Goal: Task Accomplishment & Management: Use online tool/utility

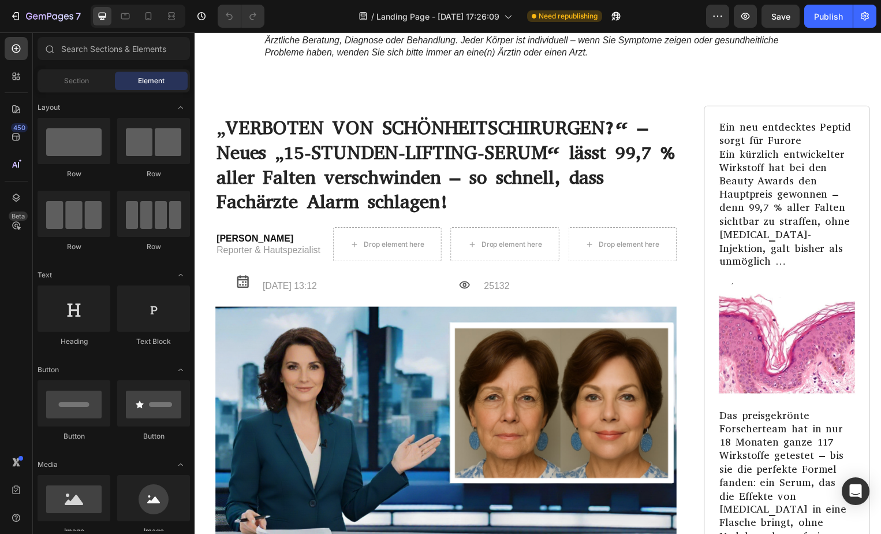
scroll to position [5688, 0]
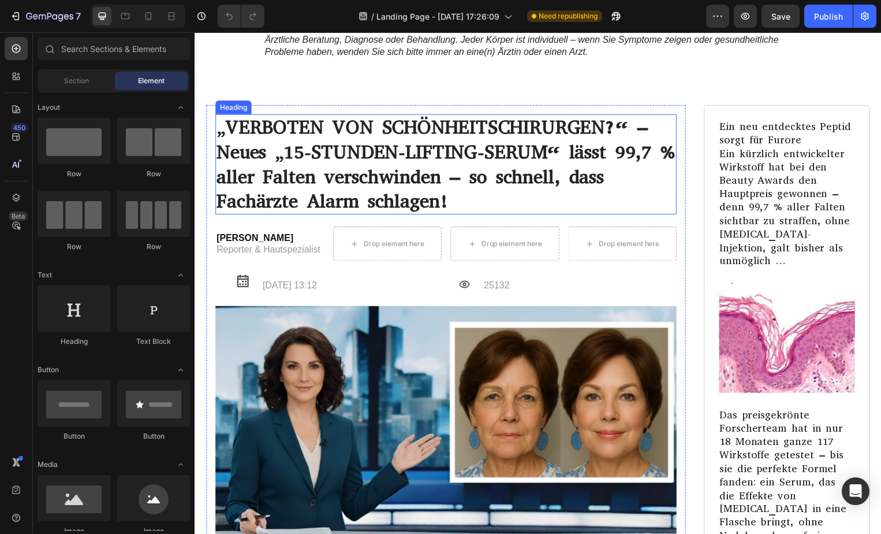
click at [430, 217] on h1 "„VERBOTEN VON SCHÖNHEITSCHIRURGEN?“ – Neues „15-STUNDEN-LIFTING-SERUM“ lässt 99…" at bounding box center [448, 166] width 466 height 102
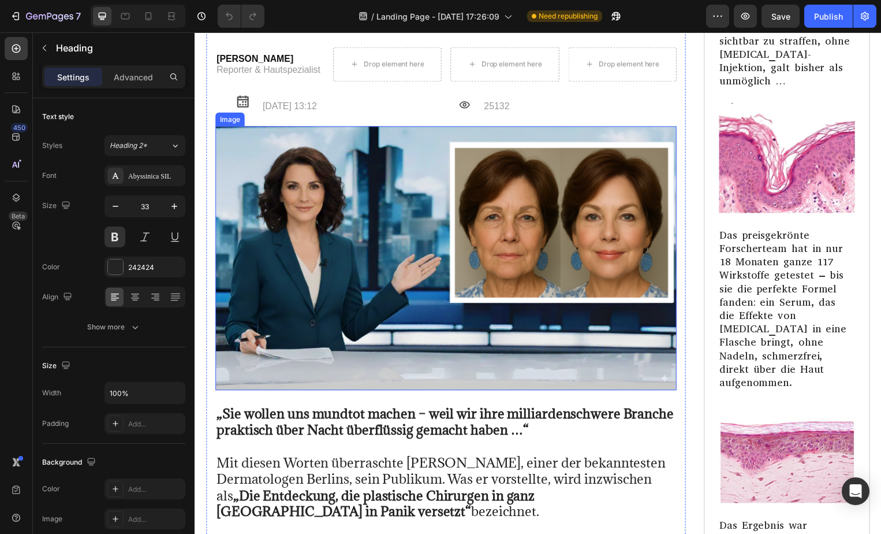
scroll to position [5847, 0]
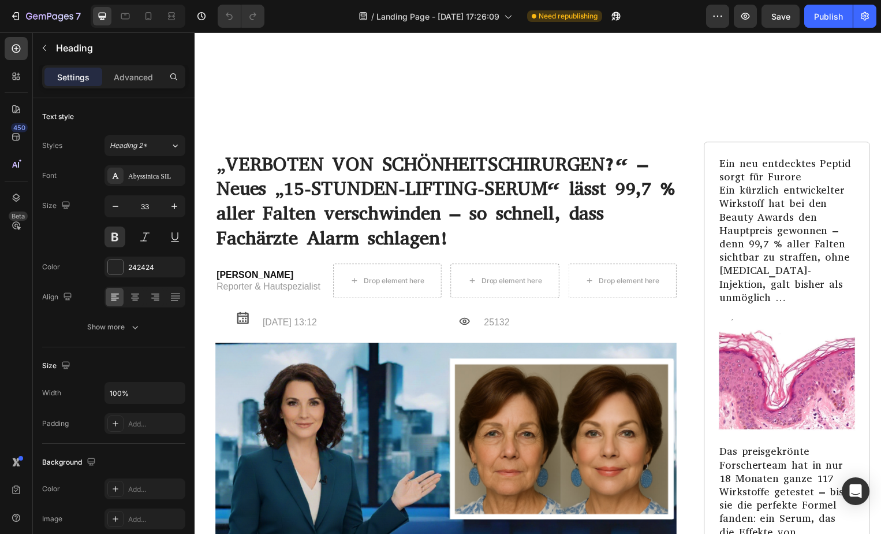
click at [468, 236] on h1 "„VERBOTEN VON SCHÖNHEITSCHIRURGEN?“ – Neues „15-STUNDEN-LIFTING-SERUM“ lässt 99…" at bounding box center [448, 203] width 466 height 102
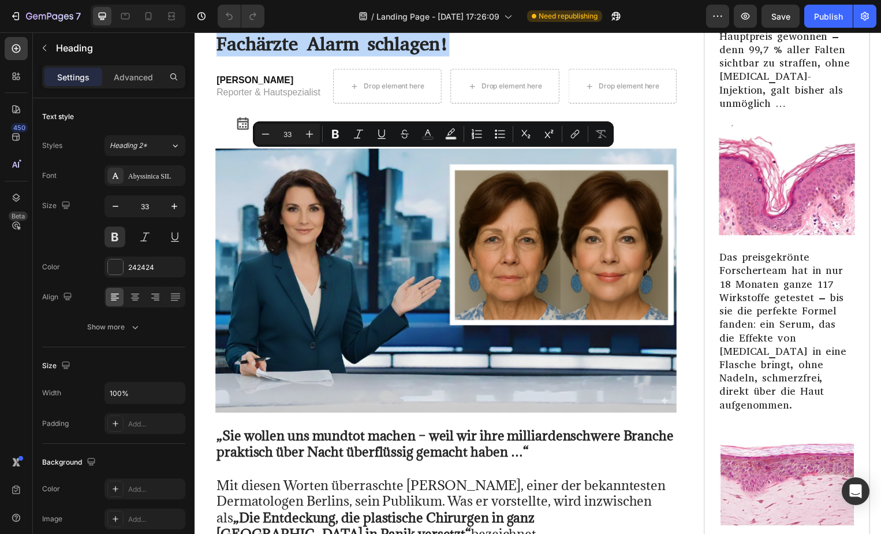
drag, startPoint x: 468, startPoint y: 236, endPoint x: 217, endPoint y: 162, distance: 261.9
click at [217, 57] on p "„VERBOTEN VON SCHÖNHEITSCHIRURGEN?“ – Neues „15-STUNDEN-LIFTING-SERUM“ lässt 99…" at bounding box center [448, 6] width 463 height 99
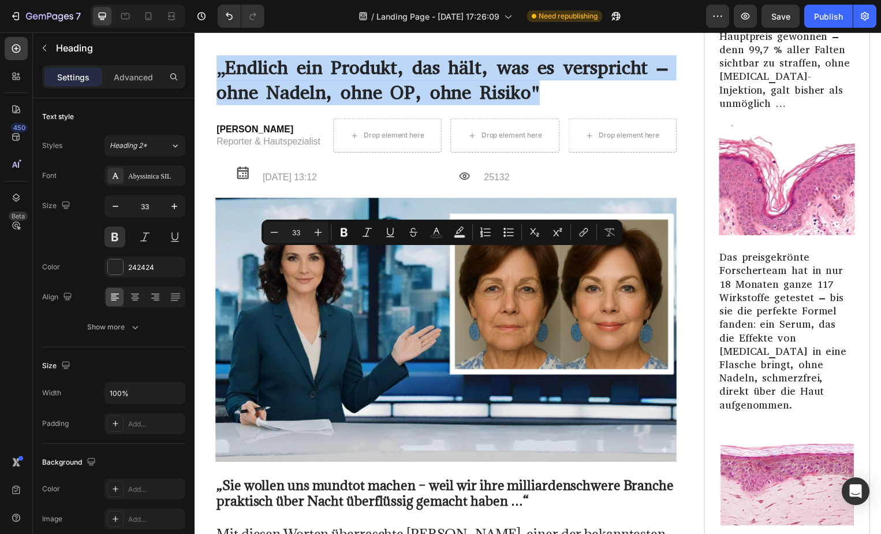
drag, startPoint x: 547, startPoint y: 286, endPoint x: 219, endPoint y: 258, distance: 328.6
click at [219, 106] on p "„Dermatologen sind überrascht" – Neues Anti-Falten-Serum erreicht in Studien bi…" at bounding box center [448, 31] width 463 height 148
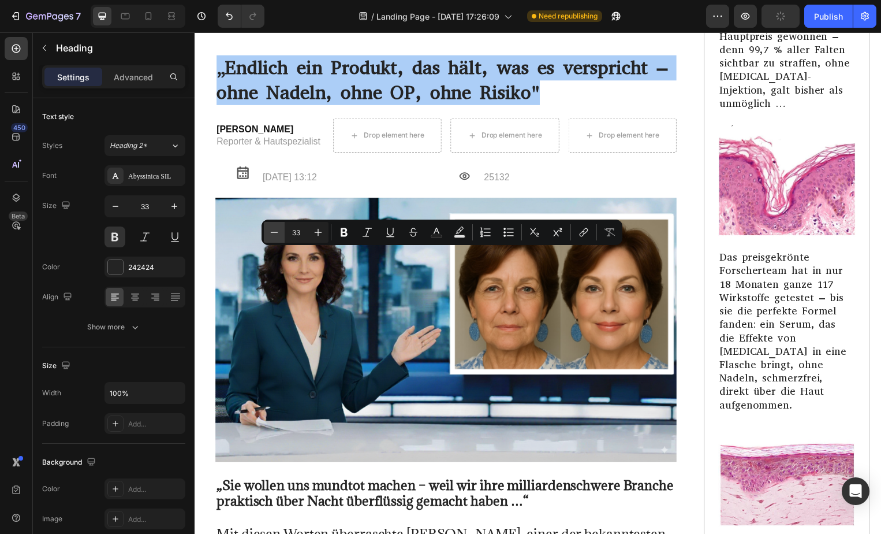
click at [271, 228] on icon "Editor contextual toolbar" at bounding box center [275, 232] width 12 height 12
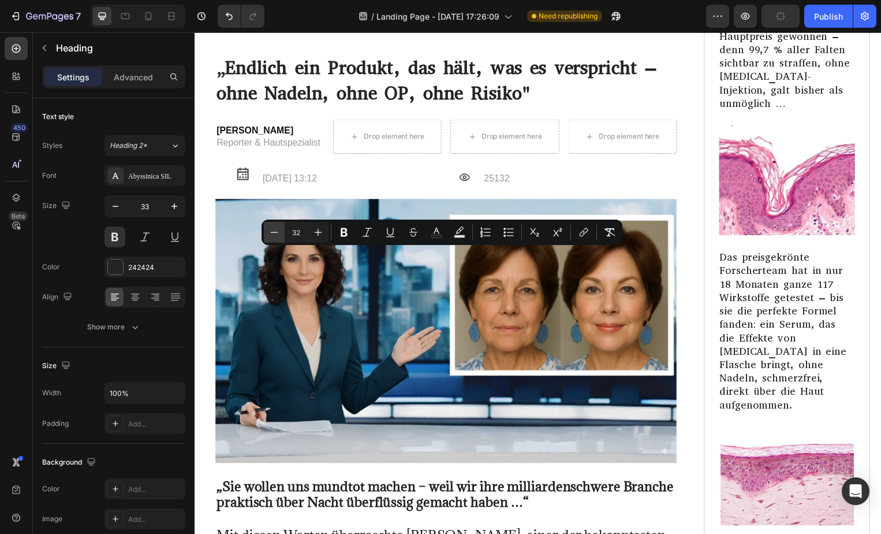
click at [271, 228] on icon "Editor contextual toolbar" at bounding box center [275, 232] width 12 height 12
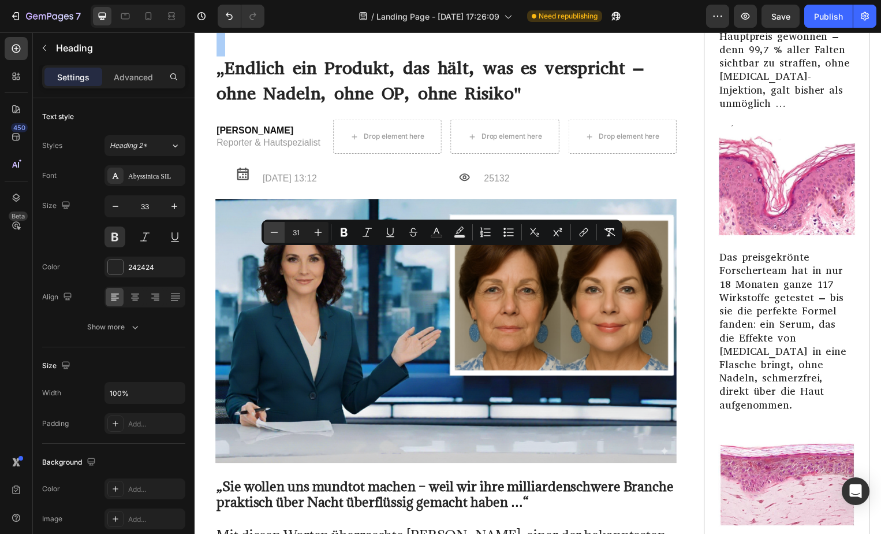
click at [271, 228] on icon "Editor contextual toolbar" at bounding box center [275, 232] width 12 height 12
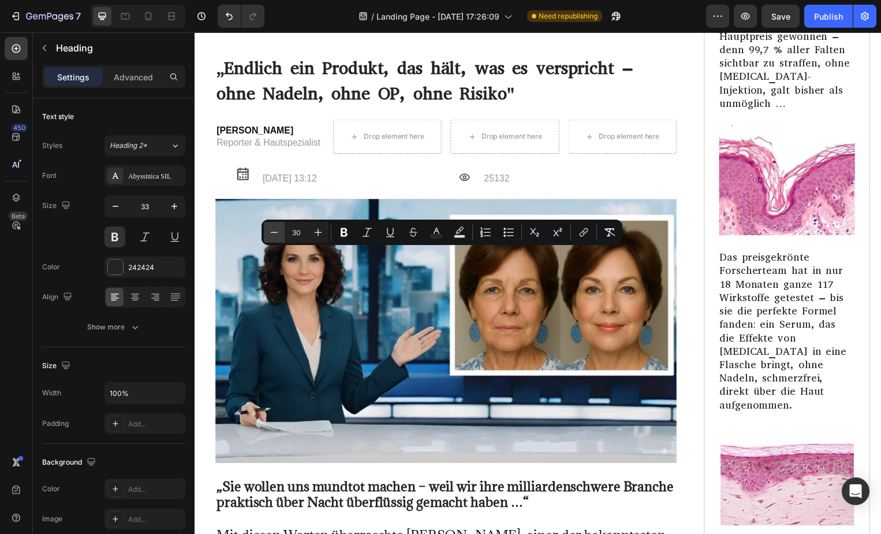
click at [271, 228] on icon "Editor contextual toolbar" at bounding box center [275, 232] width 12 height 12
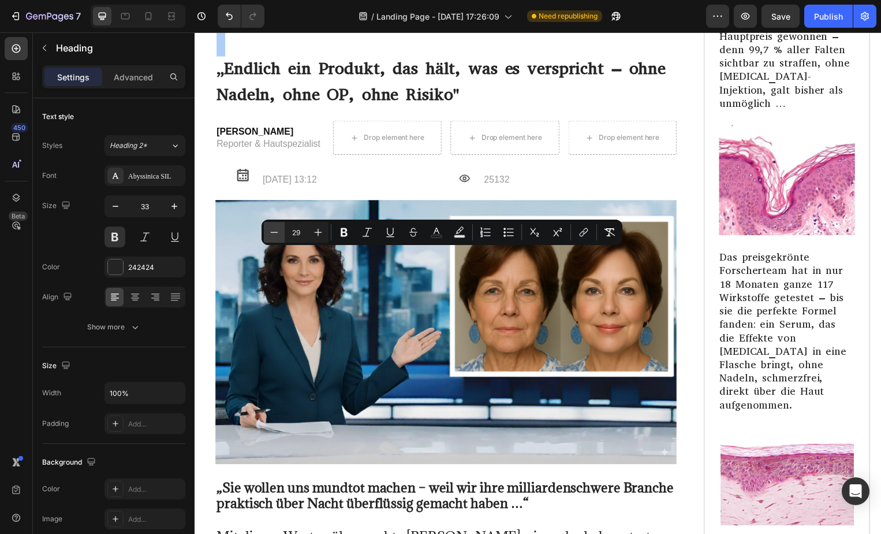
click at [271, 228] on icon "Editor contextual toolbar" at bounding box center [275, 232] width 12 height 12
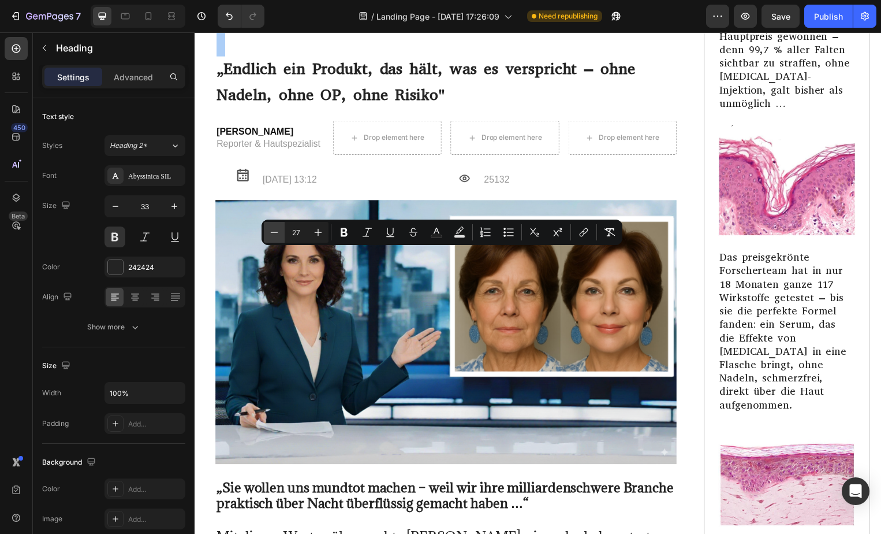
click at [271, 228] on icon "Editor contextual toolbar" at bounding box center [275, 232] width 12 height 12
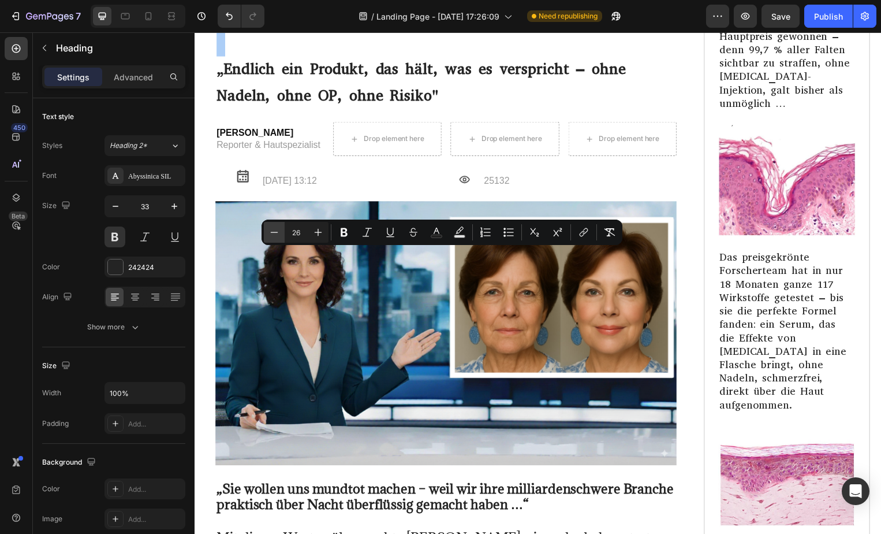
click at [271, 228] on icon "Editor contextual toolbar" at bounding box center [275, 232] width 12 height 12
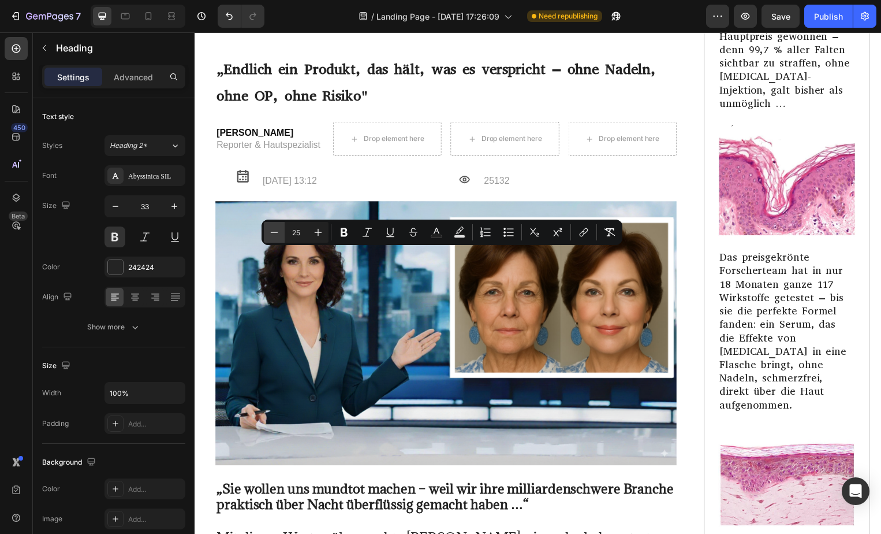
click at [271, 228] on icon "Editor contextual toolbar" at bounding box center [275, 232] width 12 height 12
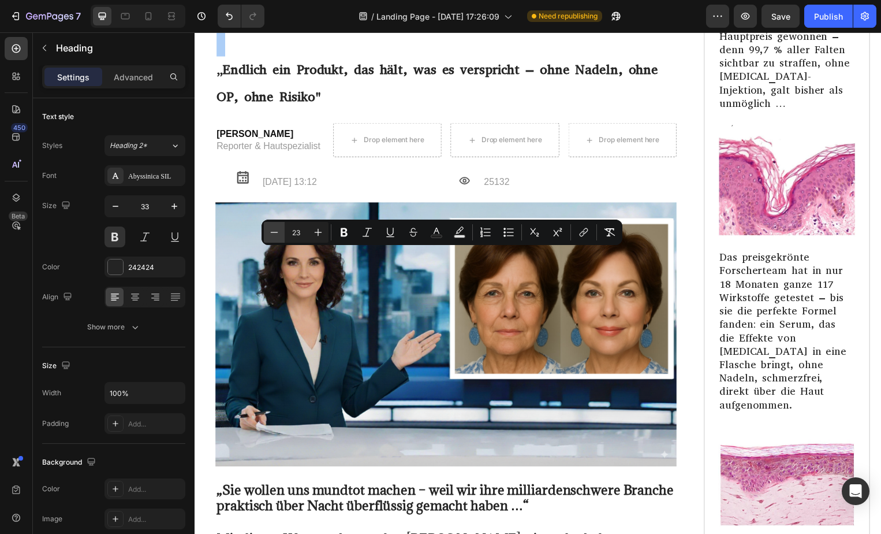
click at [271, 228] on icon "Editor contextual toolbar" at bounding box center [275, 232] width 12 height 12
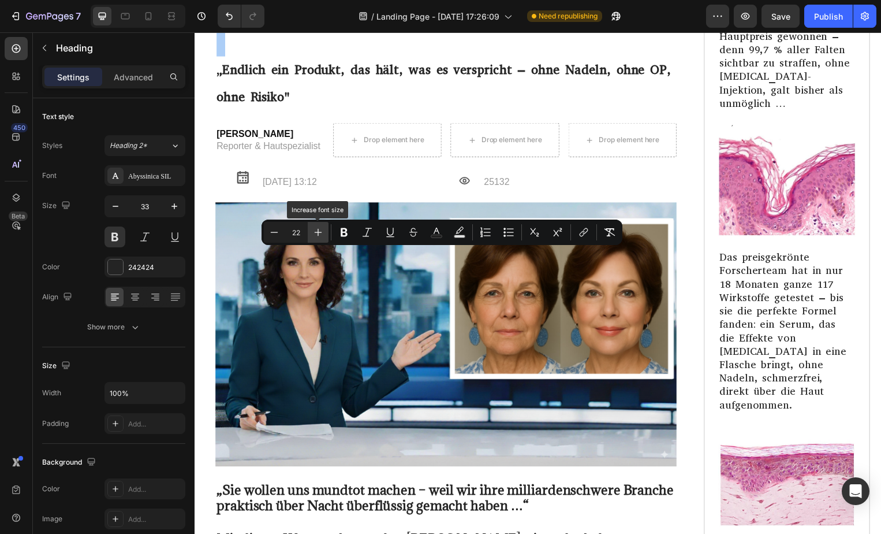
click at [315, 230] on icon "Editor contextual toolbar" at bounding box center [318, 232] width 12 height 12
type input "23"
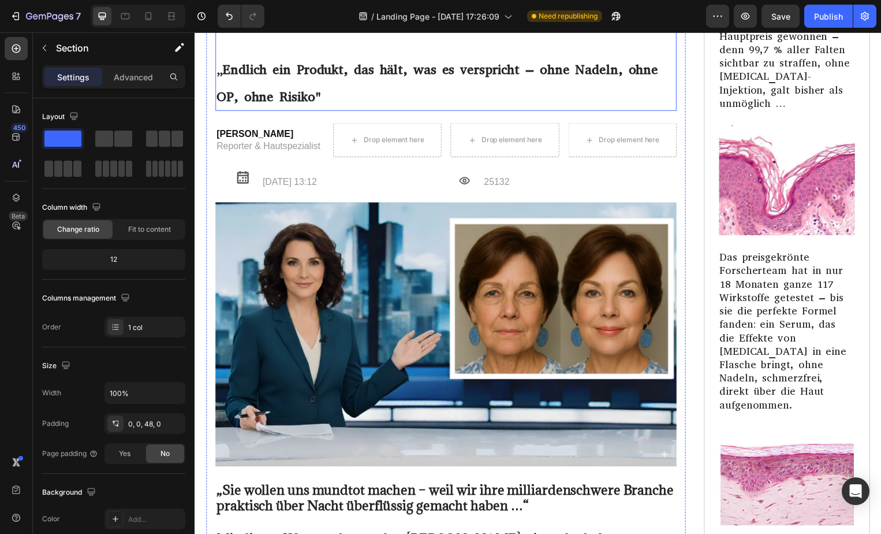
click at [219, 106] on span "„Endlich ein Produkt, das hält, was es verspricht – ohne Nadeln, ohne OP, ohne …" at bounding box center [440, 83] width 446 height 45
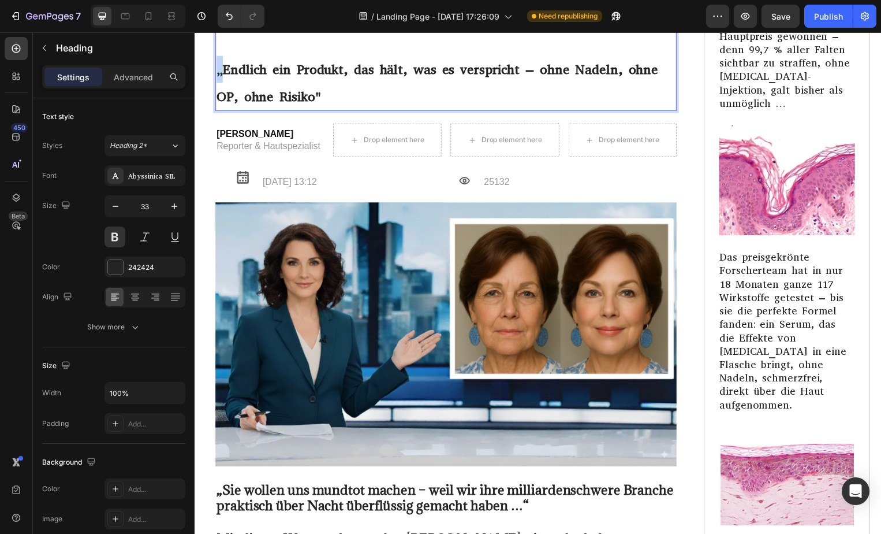
click at [218, 106] on span "„Endlich ein Produkt, das hält, was es verspricht – ohne Nadeln, ohne OP, ohne …" at bounding box center [440, 83] width 446 height 45
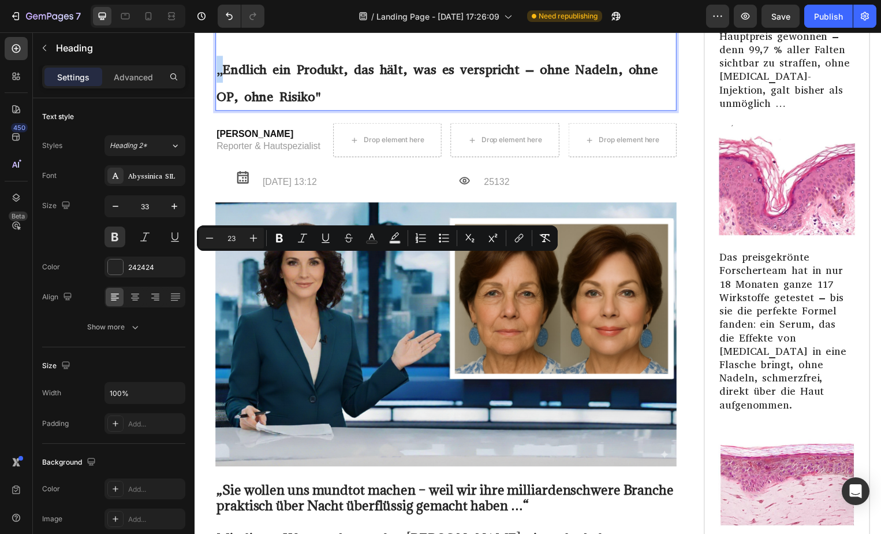
click at [218, 106] on span "„Endlich ein Produkt, das hält, was es verspricht – ohne Nadeln, ohne OP, ohne …" at bounding box center [440, 83] width 446 height 45
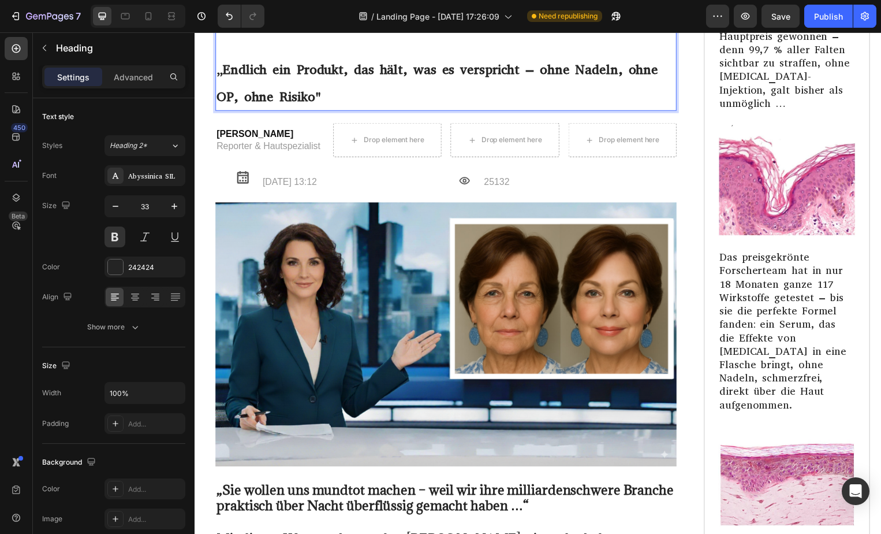
click at [342, 110] on p "„Dermatologen sind überrascht" – Neues Anti-Falten-Serum erreicht in Studien bi…" at bounding box center [448, 33] width 463 height 153
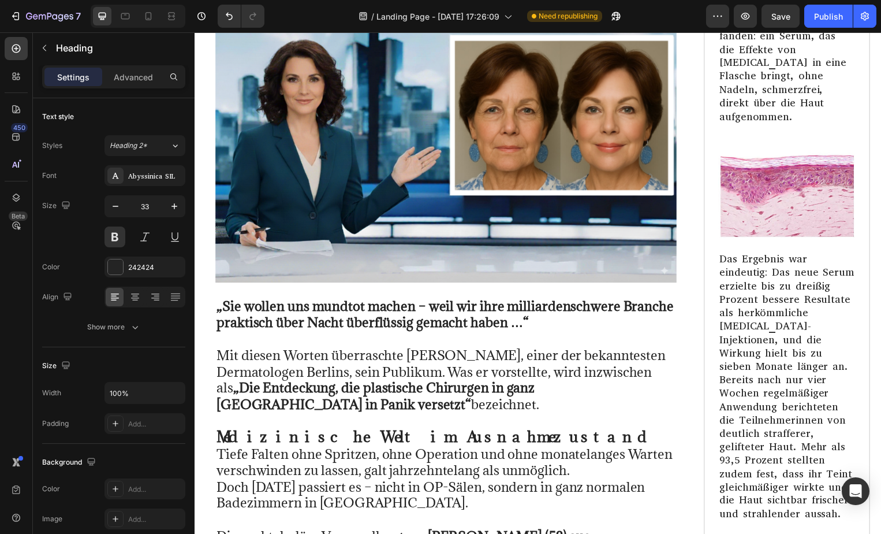
scroll to position [6389, 0]
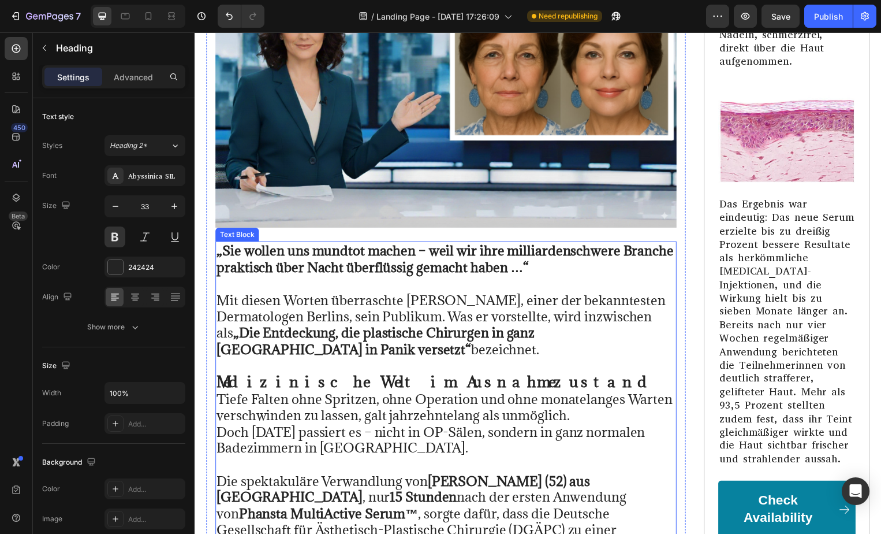
click at [222, 297] on p "Mit diesen Worten überraschte [PERSON_NAME], einer der bekanntesten Dermatologe…" at bounding box center [448, 319] width 463 height 83
click at [282, 248] on strong "„Sie wollen uns mundtot machen – weil wir ihre milliardenschwere Branche prakti…" at bounding box center [447, 261] width 461 height 34
click at [295, 324] on p "Mit diesen Worten überraschte [PERSON_NAME], einer der bekanntesten Dermatologe…" at bounding box center [448, 319] width 463 height 83
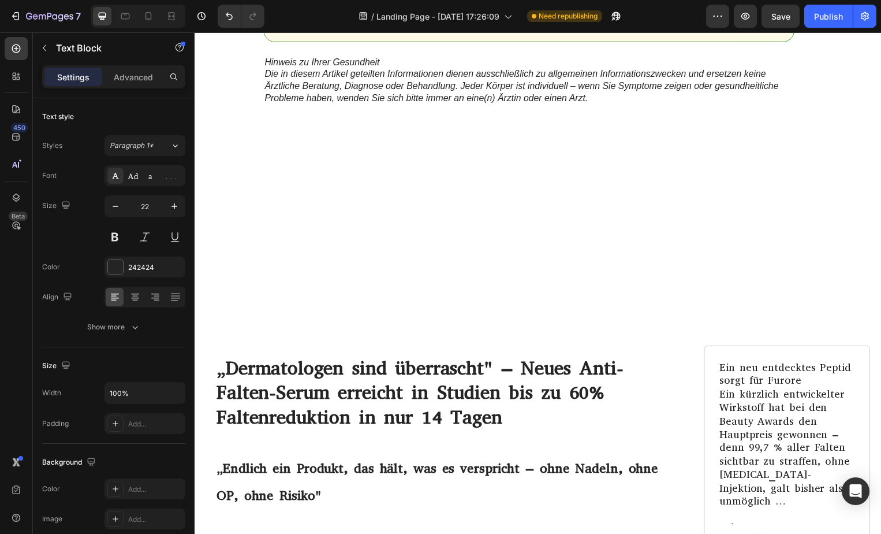
scroll to position [5820, 0]
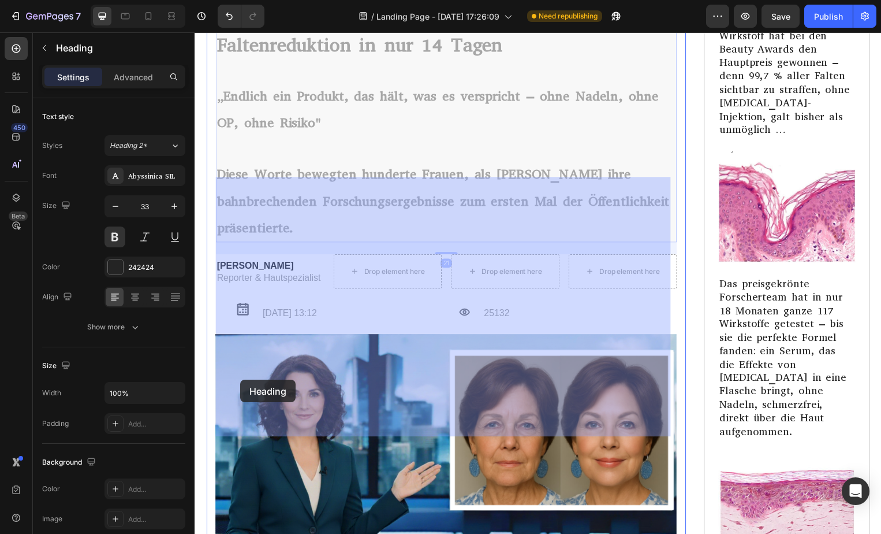
drag, startPoint x: 297, startPoint y: 427, endPoint x: 241, endPoint y: 383, distance: 71.1
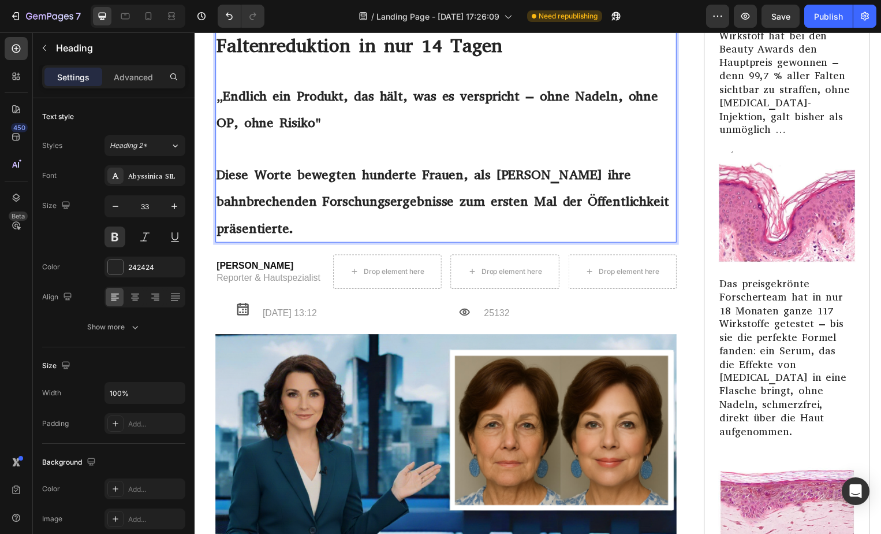
drag, startPoint x: 319, startPoint y: 430, endPoint x: 219, endPoint y: 368, distance: 117.0
click at [219, 243] on p "„Dermatologen sind überrascht" – Neues Anti-Falten-Serum erreicht in Studien bi…" at bounding box center [448, 113] width 463 height 259
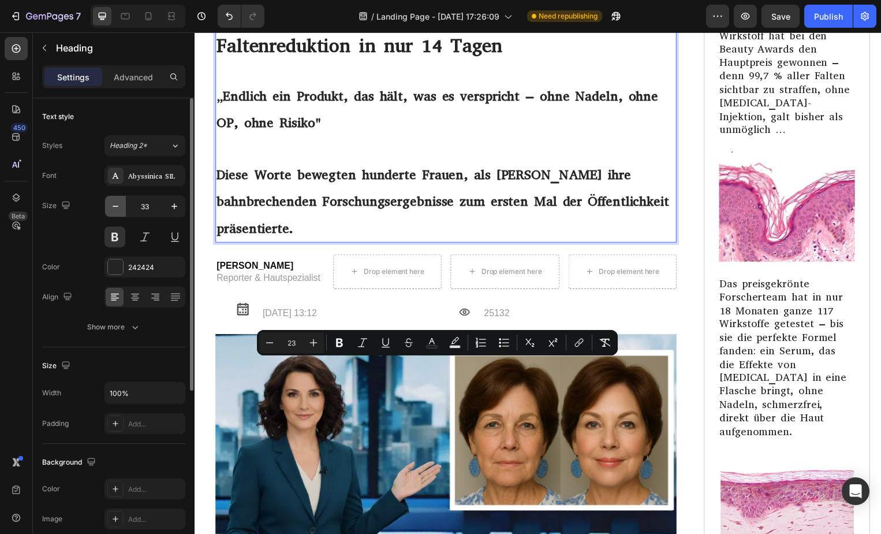
click at [116, 210] on icon "button" at bounding box center [116, 206] width 12 height 12
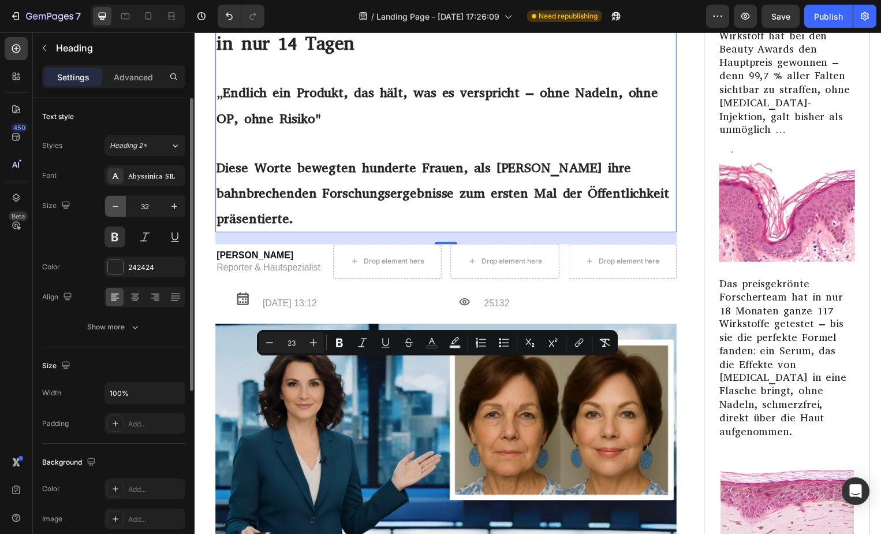
click at [116, 210] on icon "button" at bounding box center [116, 206] width 12 height 12
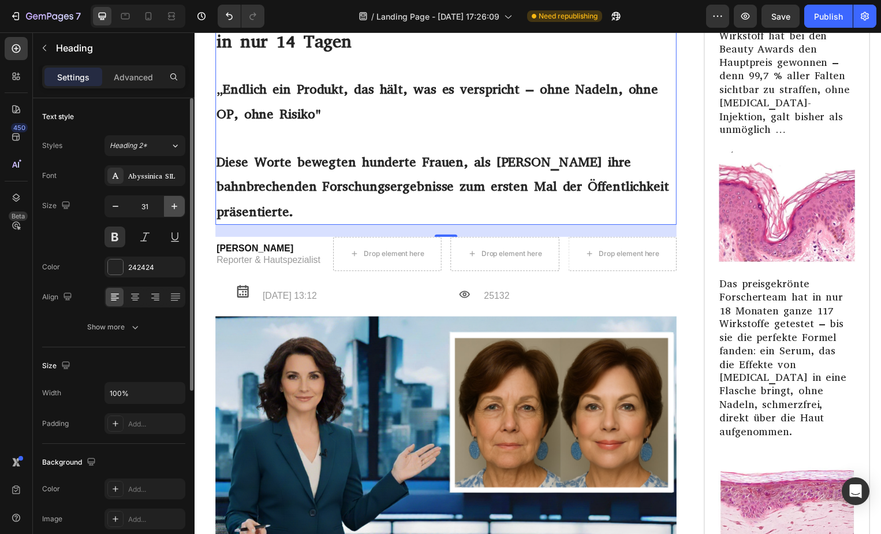
click at [172, 210] on icon "button" at bounding box center [175, 206] width 12 height 12
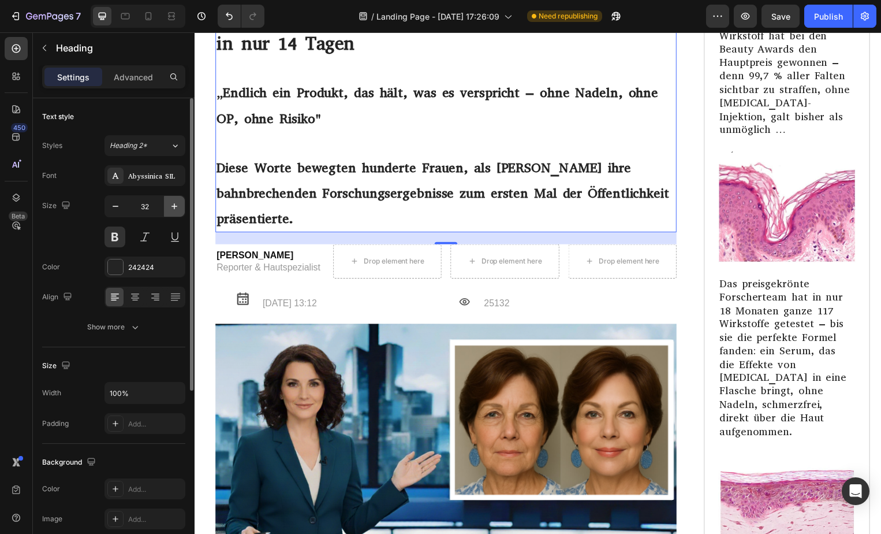
click at [172, 210] on icon "button" at bounding box center [175, 206] width 12 height 12
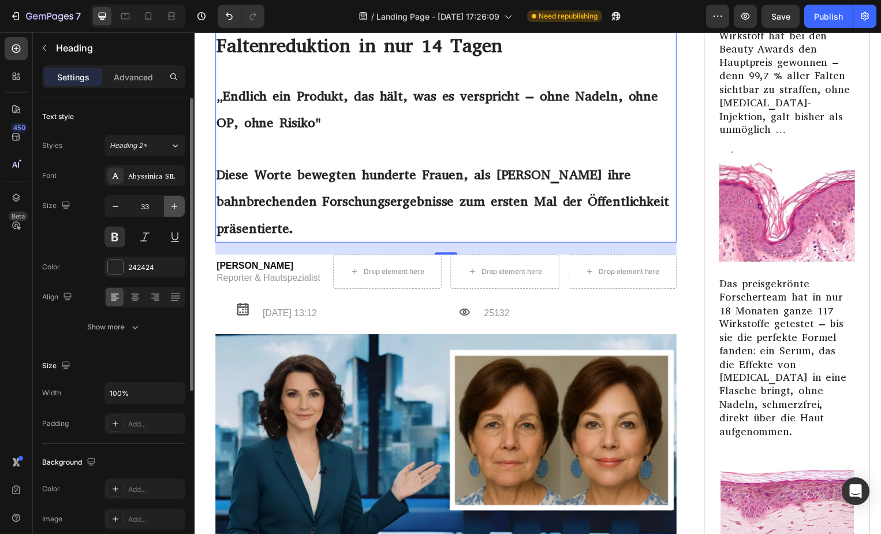
click at [172, 210] on icon "button" at bounding box center [175, 206] width 12 height 12
type input "34"
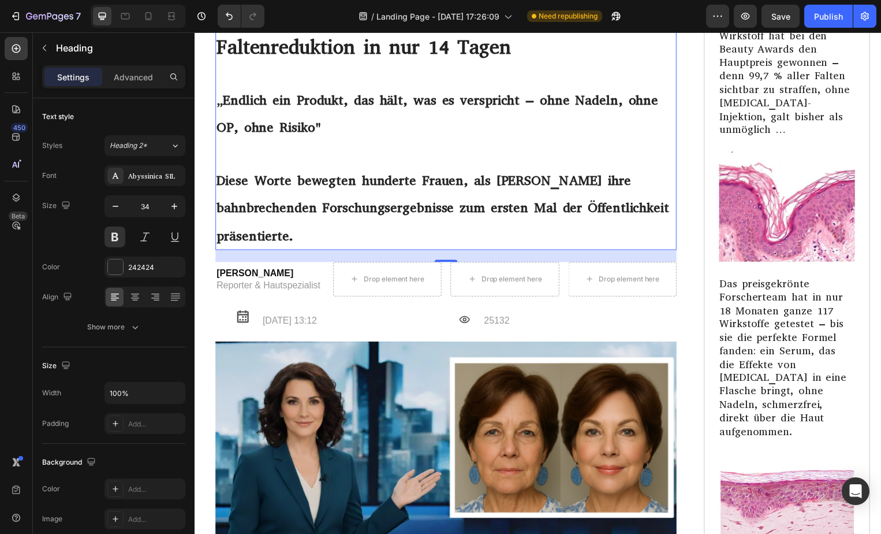
click at [293, 251] on p "„Dermatologen sind überrascht" – Neues Anti-Falten-Serum erreicht in Studien bi…" at bounding box center [448, 117] width 463 height 267
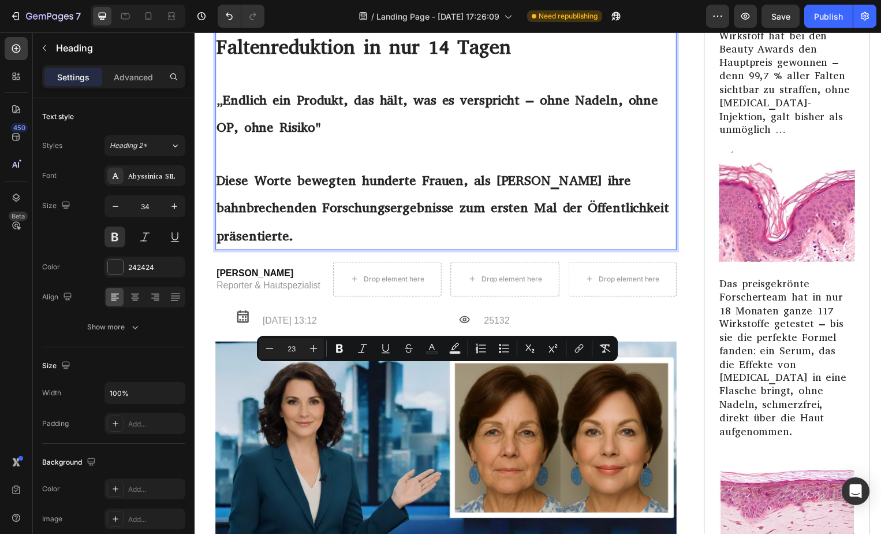
drag, startPoint x: 293, startPoint y: 429, endPoint x: 219, endPoint y: 372, distance: 93.1
click at [219, 251] on p "„Dermatologen sind überrascht" – Neues Anti-Falten-Serum erreicht in Studien bi…" at bounding box center [448, 117] width 463 height 267
click at [338, 348] on icon "Editor contextual toolbar" at bounding box center [339, 348] width 7 height 9
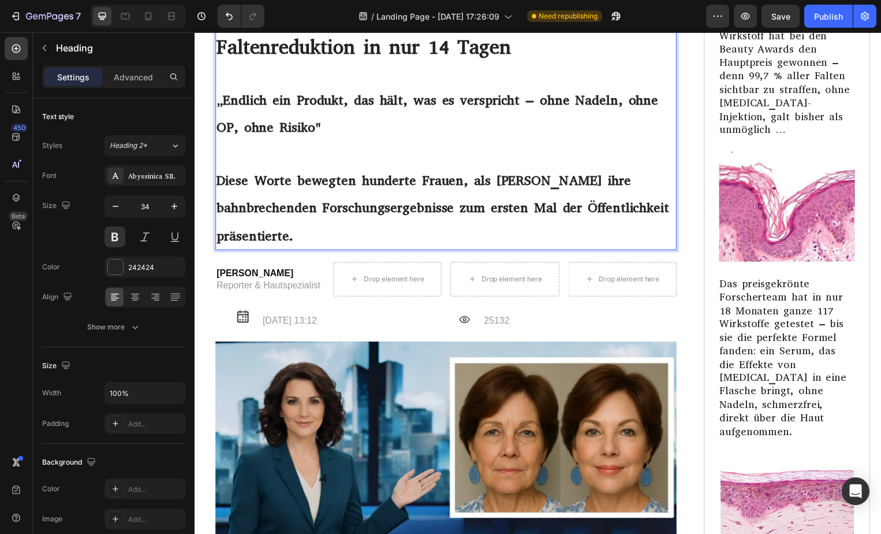
drag, startPoint x: 311, startPoint y: 433, endPoint x: 215, endPoint y: 371, distance: 114.9
click at [215, 252] on h1 "„Dermatologen sind überrascht" – Neues Anti-Falten-Serum erreicht in Studien bi…" at bounding box center [448, 117] width 466 height 269
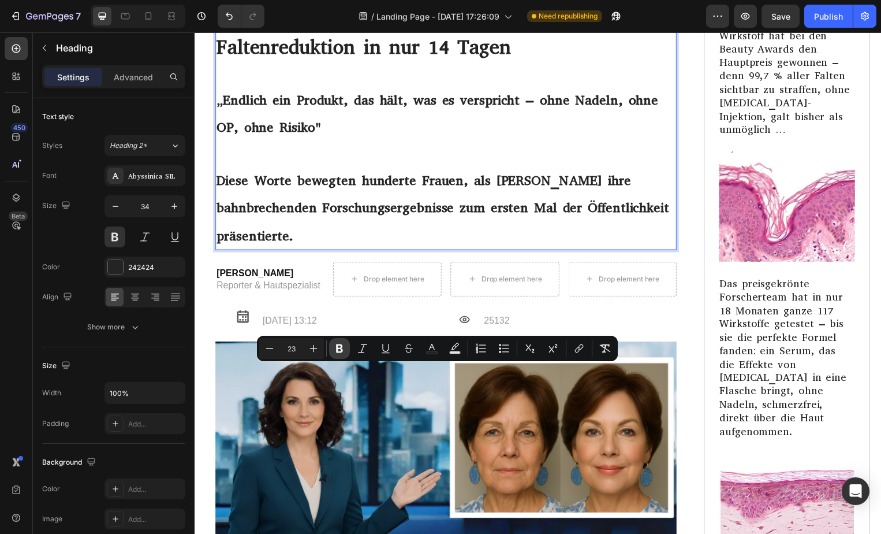
click at [340, 343] on icon "Editor contextual toolbar" at bounding box center [340, 348] width 12 height 12
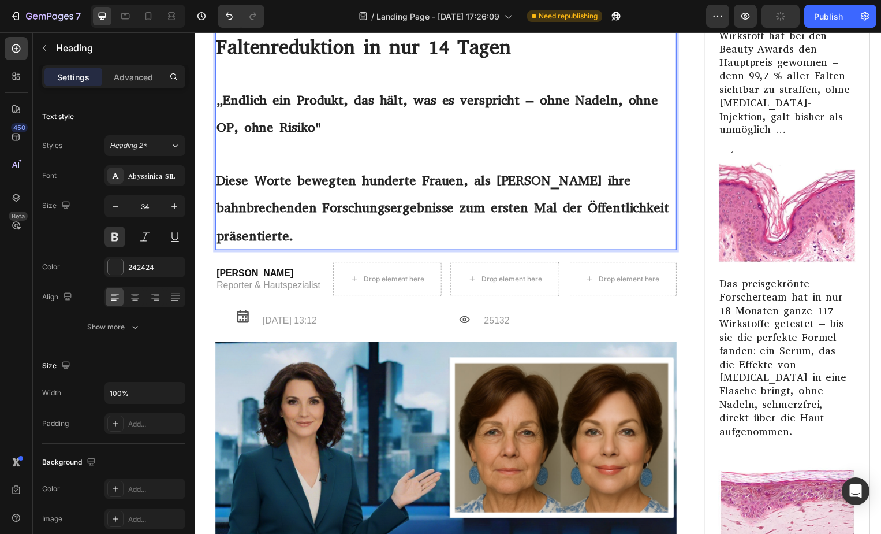
drag, startPoint x: 303, startPoint y: 429, endPoint x: 217, endPoint y: 374, distance: 102.5
click at [217, 251] on p "„Dermatologen sind überrascht" – Neues Anti-Falten-Serum erreicht in Studien bi…" at bounding box center [448, 117] width 463 height 267
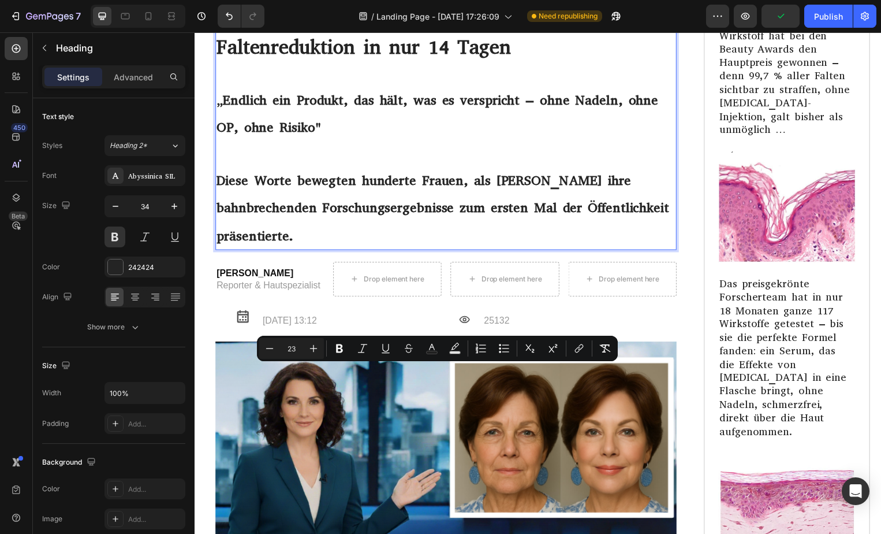
click at [333, 251] on p "„Dermatologen sind überrascht" – Neues Anti-Falten-Serum erreicht in Studien bi…" at bounding box center [448, 117] width 463 height 267
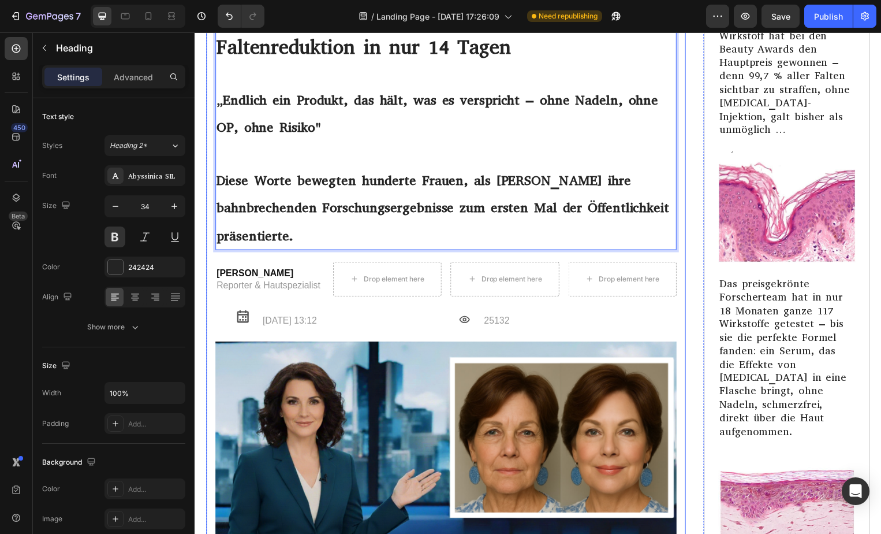
drag, startPoint x: 329, startPoint y: 434, endPoint x: 213, endPoint y: 374, distance: 130.7
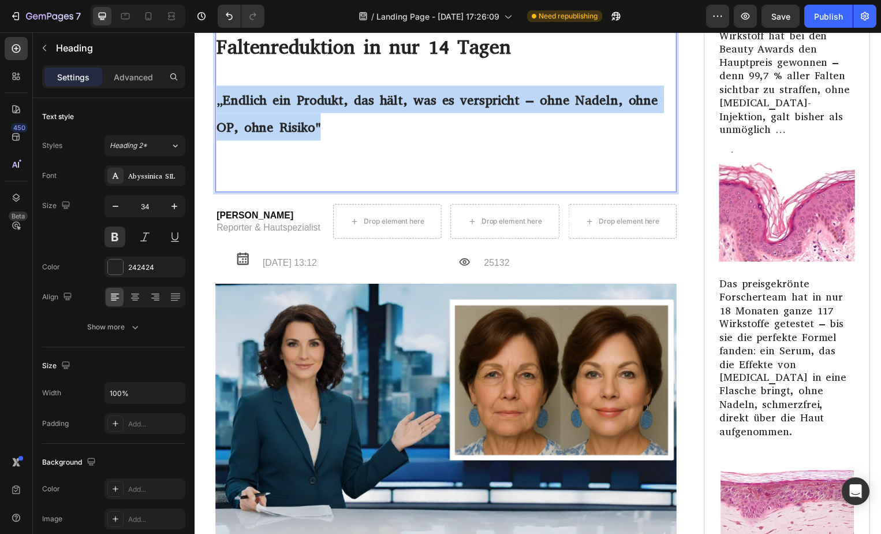
drag, startPoint x: 337, startPoint y: 322, endPoint x: 216, endPoint y: 303, distance: 122.1
click at [217, 193] on p "„Dermatologen sind überrascht" – Neues Anti-Falten-Serum erreicht in Studien bi…" at bounding box center [448, 88] width 463 height 209
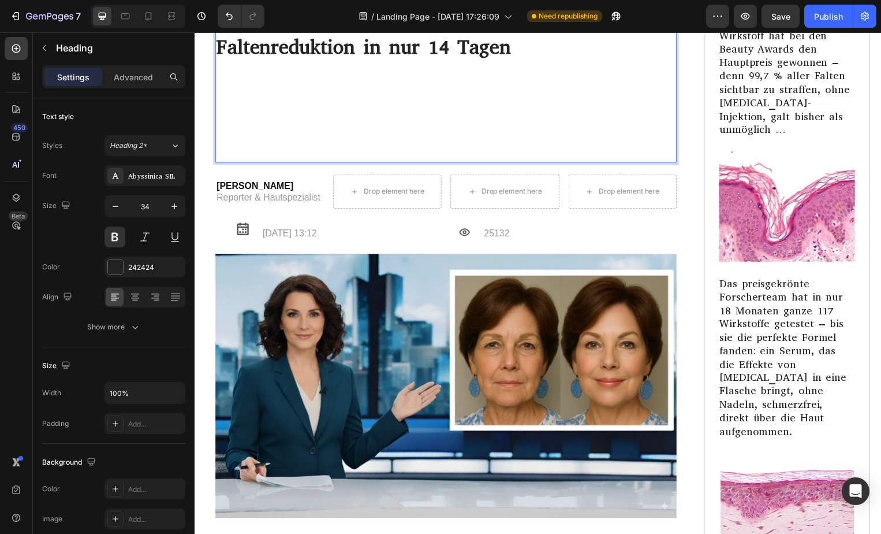
click at [218, 162] on p "„Dermatologen sind überrascht" – Neues Anti-Falten-Serum erreicht in Studien bi…" at bounding box center [448, 73] width 463 height 178
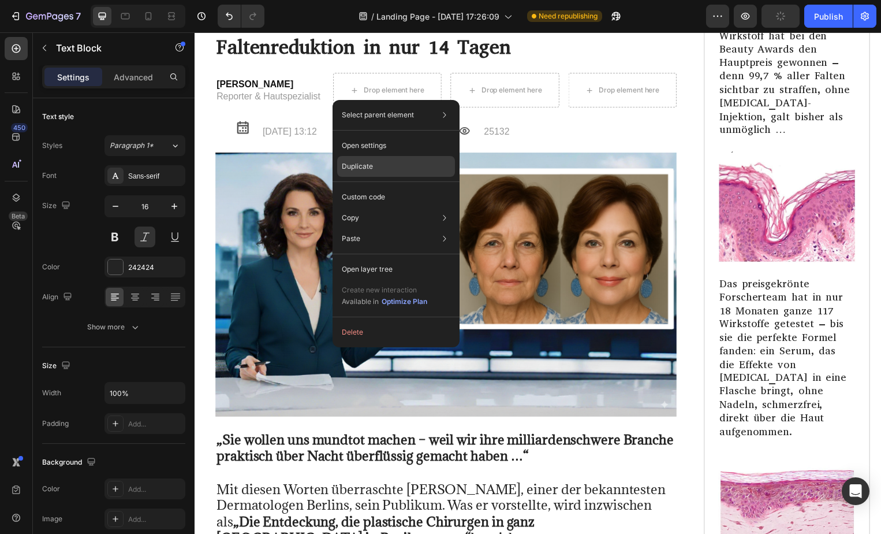
click at [369, 169] on p "Duplicate" at bounding box center [357, 166] width 31 height 10
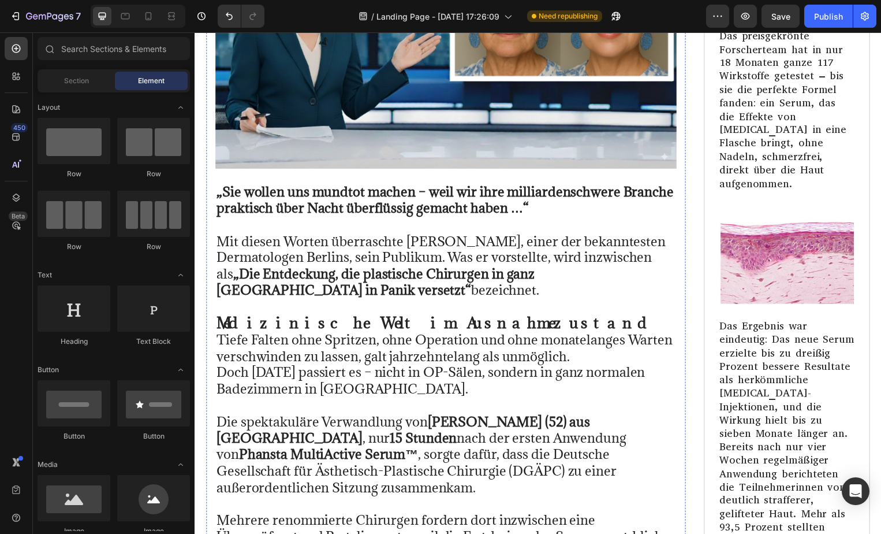
scroll to position [6266, 0]
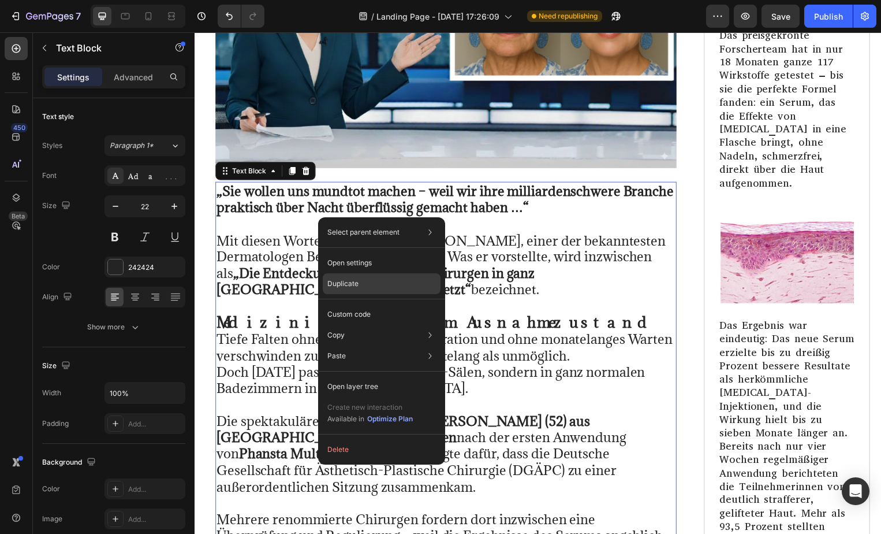
click at [342, 285] on p "Duplicate" at bounding box center [342, 283] width 31 height 10
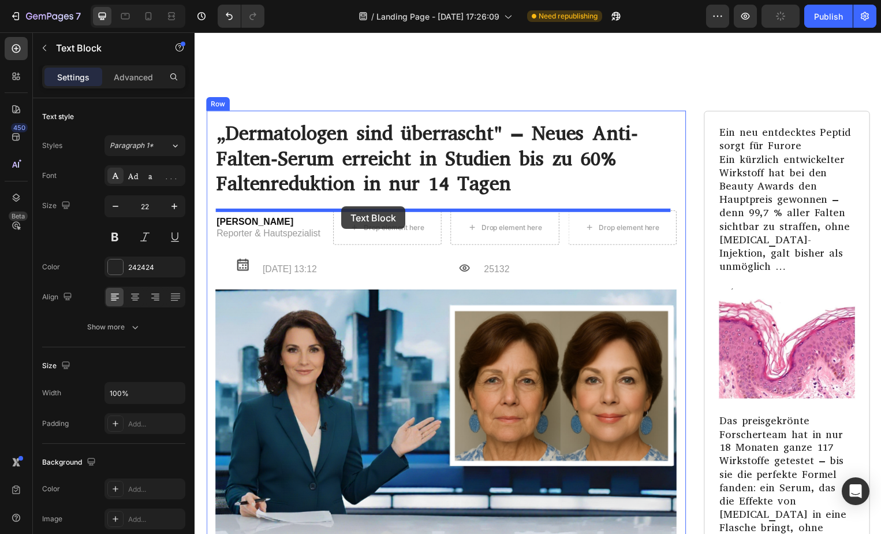
scroll to position [5851, 0]
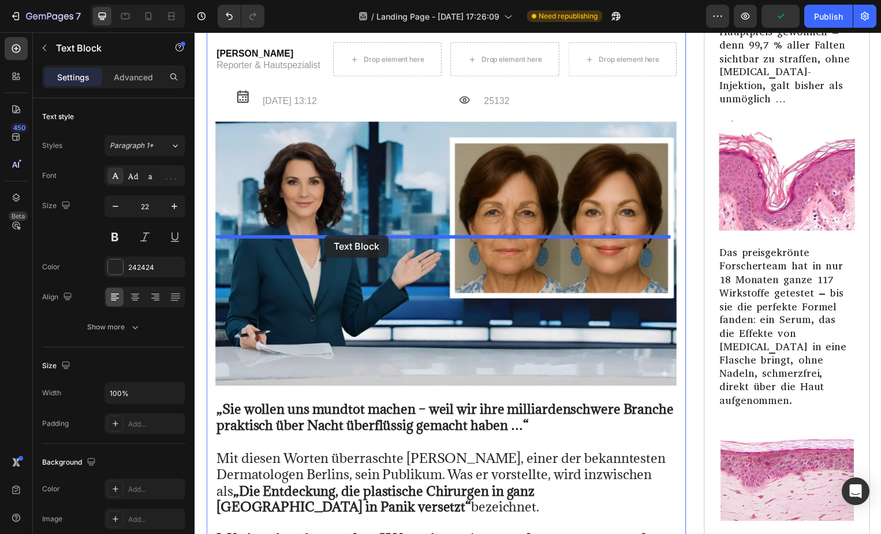
drag, startPoint x: 537, startPoint y: 317, endPoint x: 326, endPoint y: 237, distance: 226.1
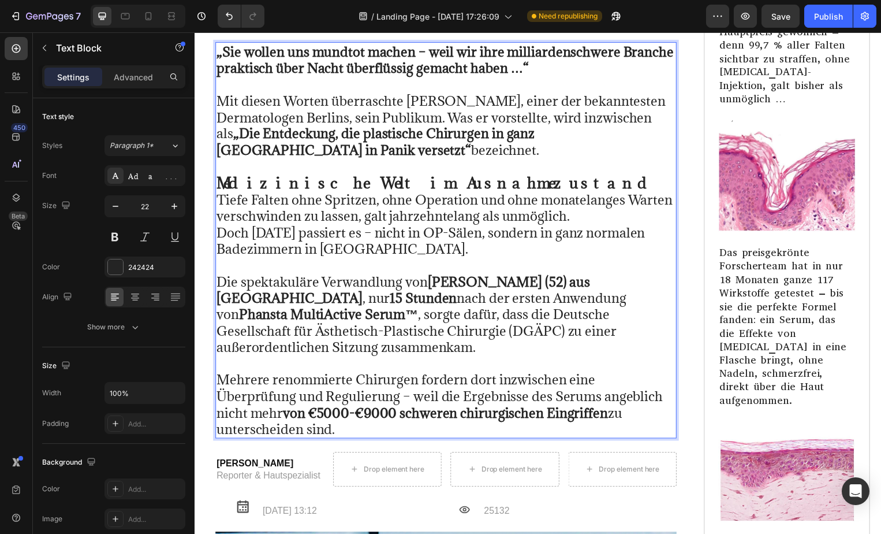
click at [219, 159] on p "Mit diesen Worten überraschte [PERSON_NAME], einer der bekanntesten Dermatologe…" at bounding box center [448, 118] width 463 height 83
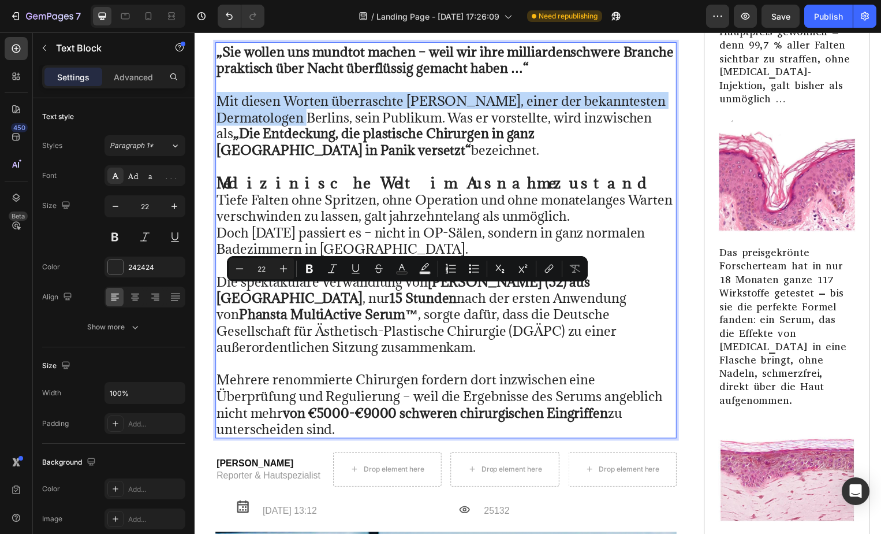
drag, startPoint x: 219, startPoint y: 296, endPoint x: 356, endPoint y: 317, distance: 138.5
click at [356, 159] on p "Mit diesen Worten überraschte [PERSON_NAME], einer der bekanntesten Dermatologe…" at bounding box center [448, 118] width 463 height 83
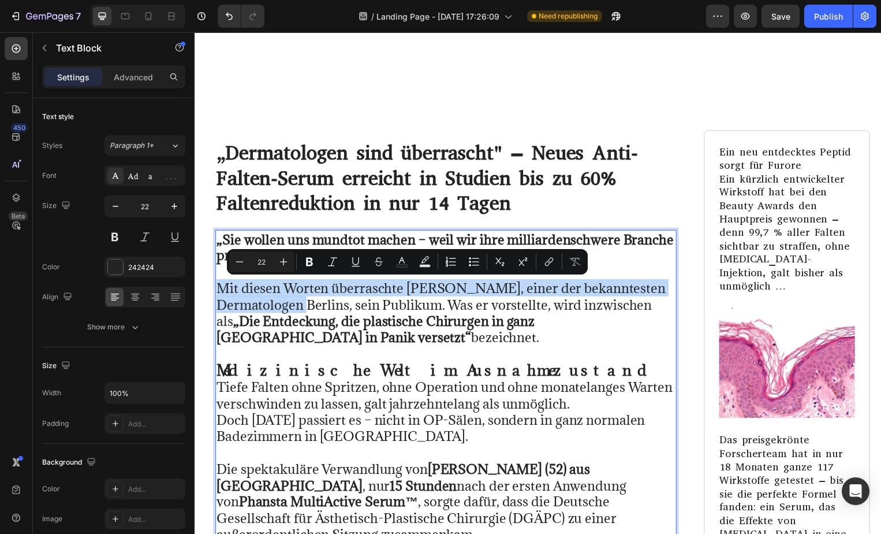
scroll to position [5858, 0]
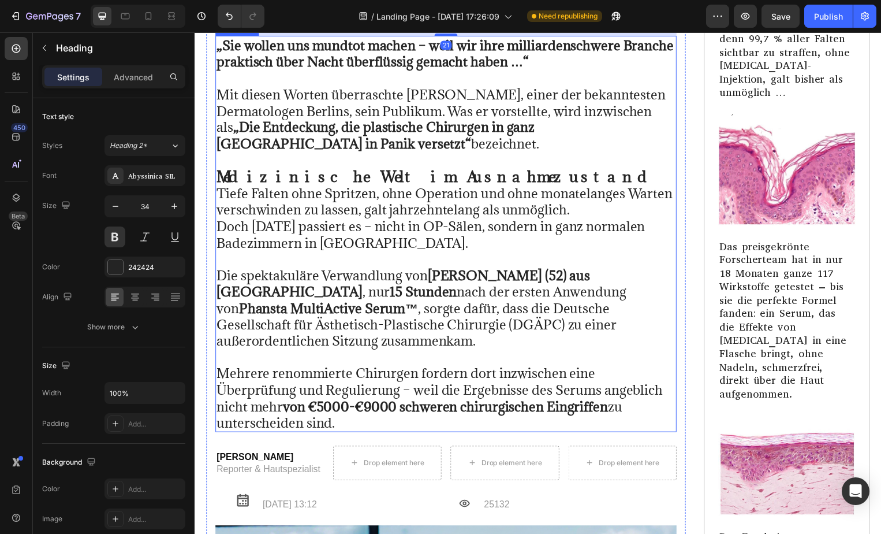
click at [650, 153] on p "Mit diesen Worten überraschte [PERSON_NAME], einer der bekanntesten Dermatologe…" at bounding box center [448, 111] width 463 height 83
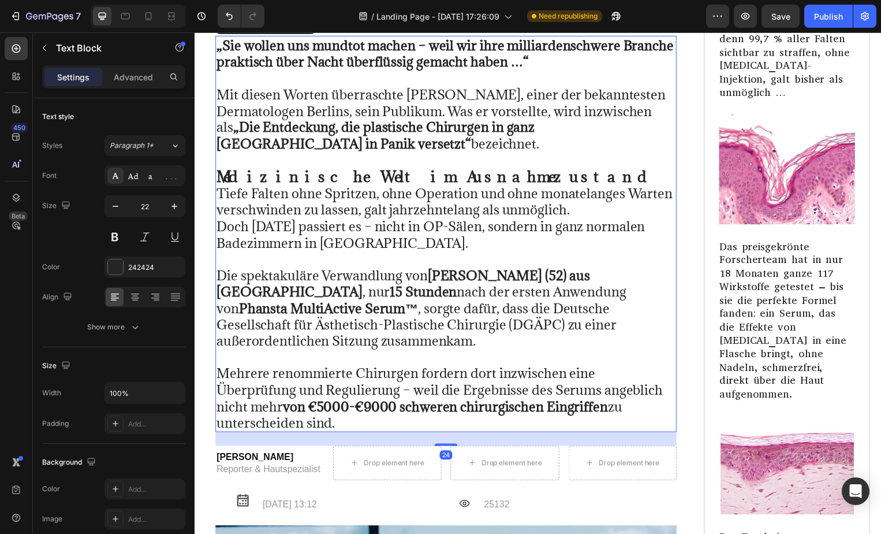
click at [306, 29] on icon at bounding box center [306, 24] width 9 height 9
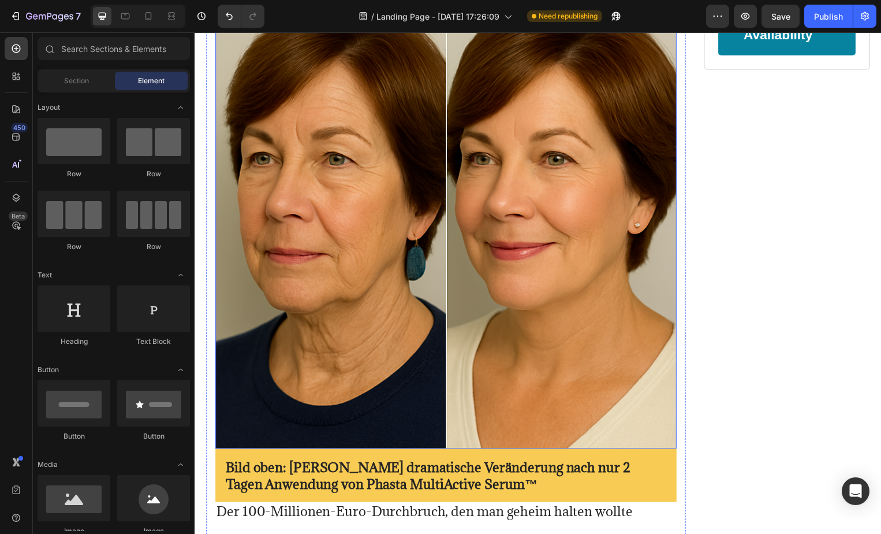
scroll to position [6884, 0]
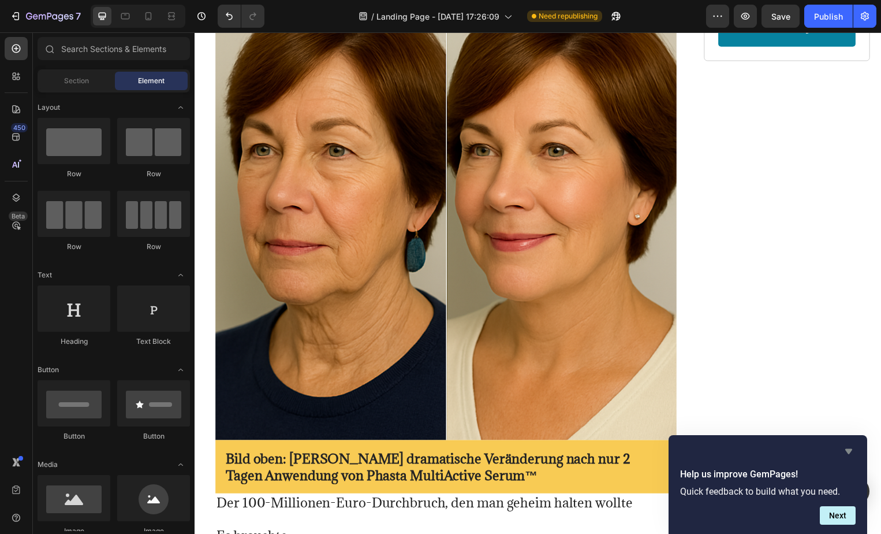
click at [849, 448] on icon "Hide survey" at bounding box center [849, 451] width 14 height 14
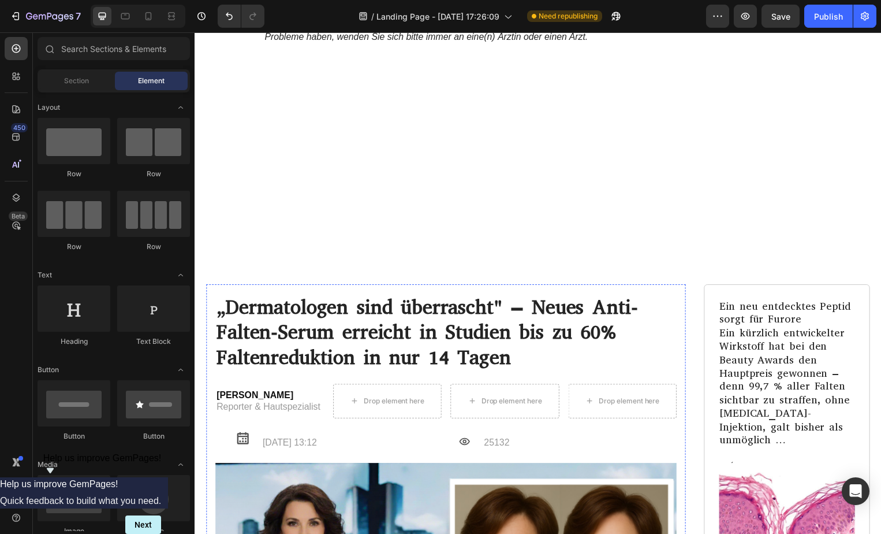
scroll to position [5702, 0]
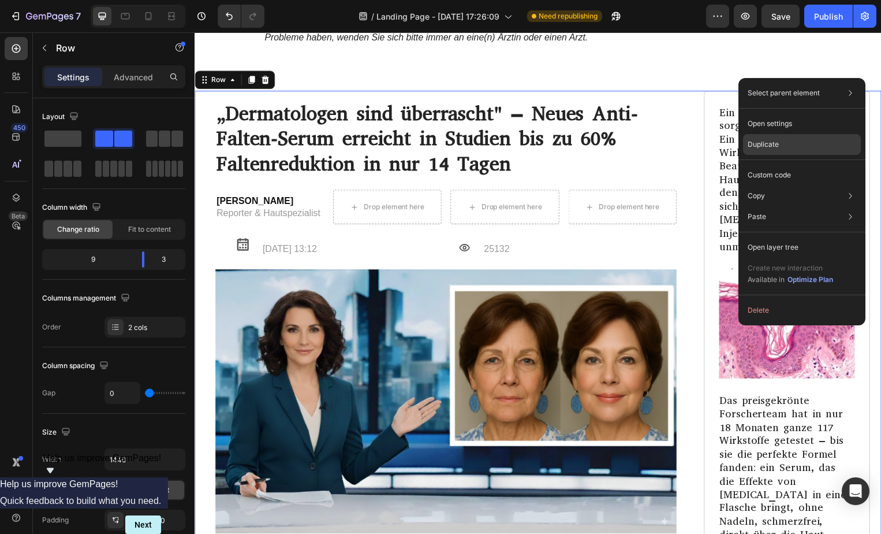
click at [763, 143] on p "Duplicate" at bounding box center [763, 144] width 31 height 10
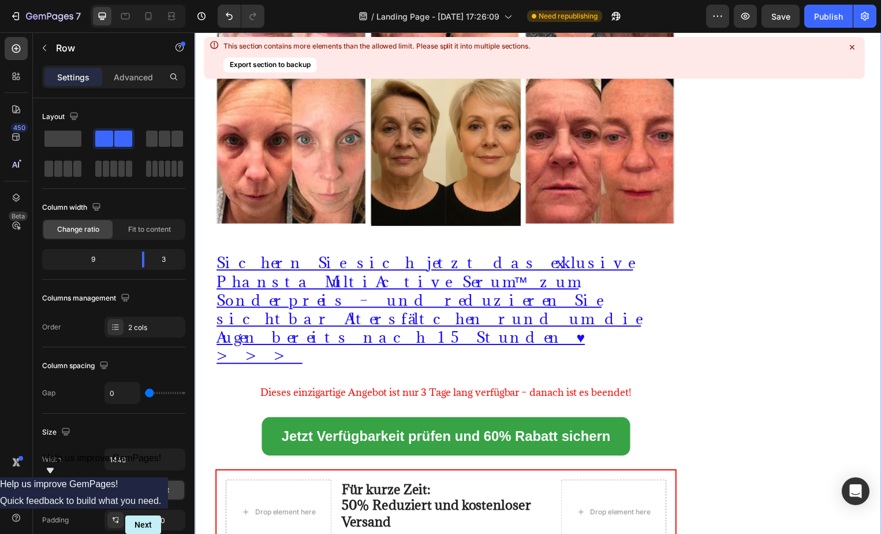
scroll to position [30314, 0]
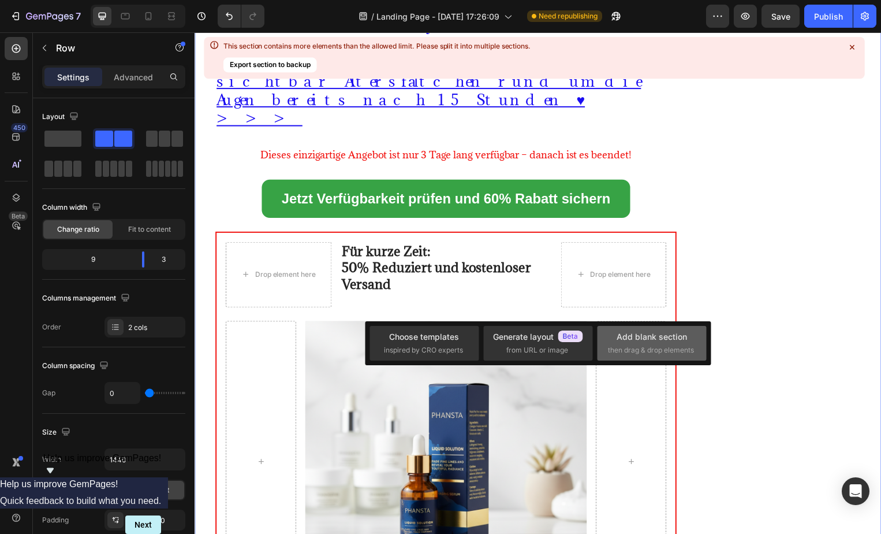
click at [635, 344] on div "Add blank section then drag & drop elements" at bounding box center [652, 342] width 88 height 25
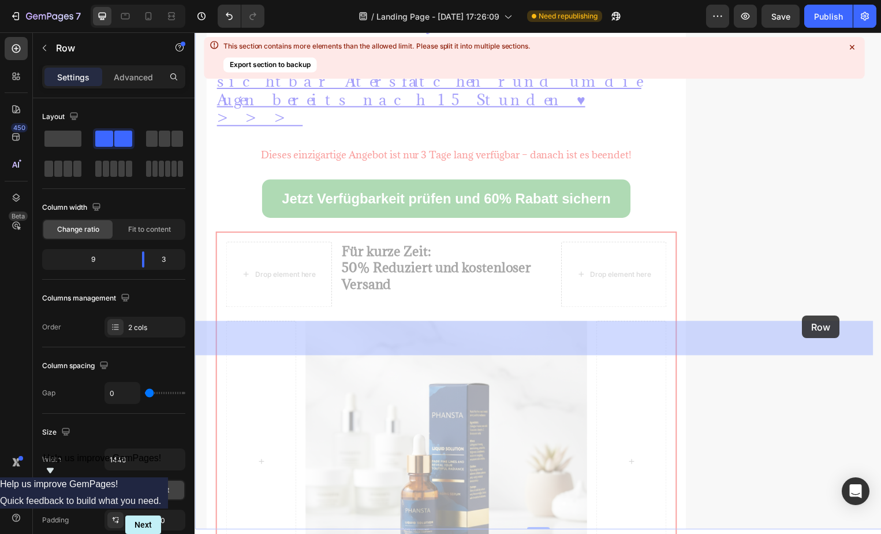
drag, startPoint x: 842, startPoint y: 214, endPoint x: 810, endPoint y: 319, distance: 110.0
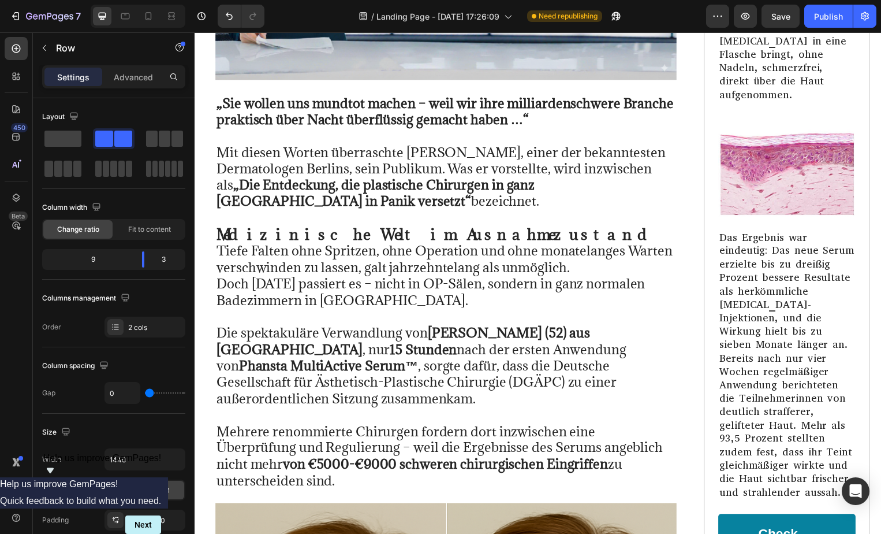
scroll to position [6343, 0]
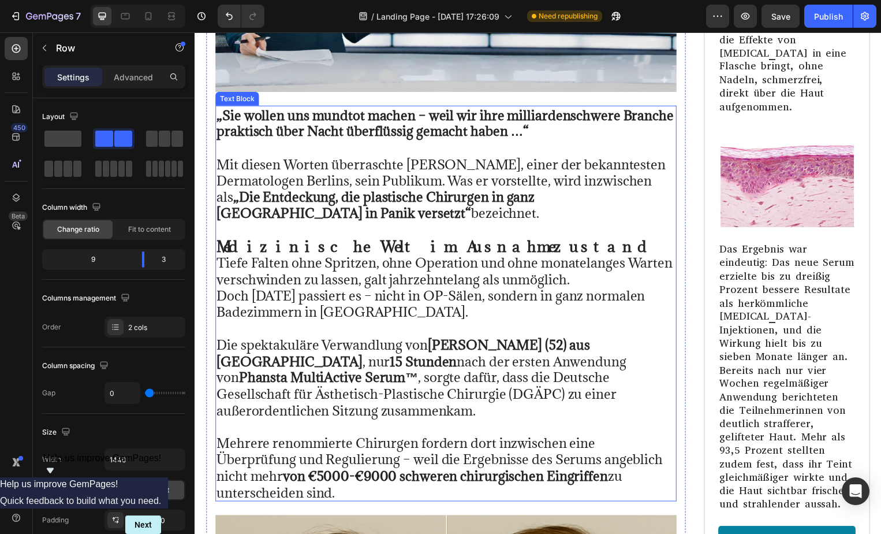
click at [232, 140] on p "Mit diesen Worten überraschte [PERSON_NAME], einer der bekanntesten Dermatologe…" at bounding box center [448, 181] width 463 height 83
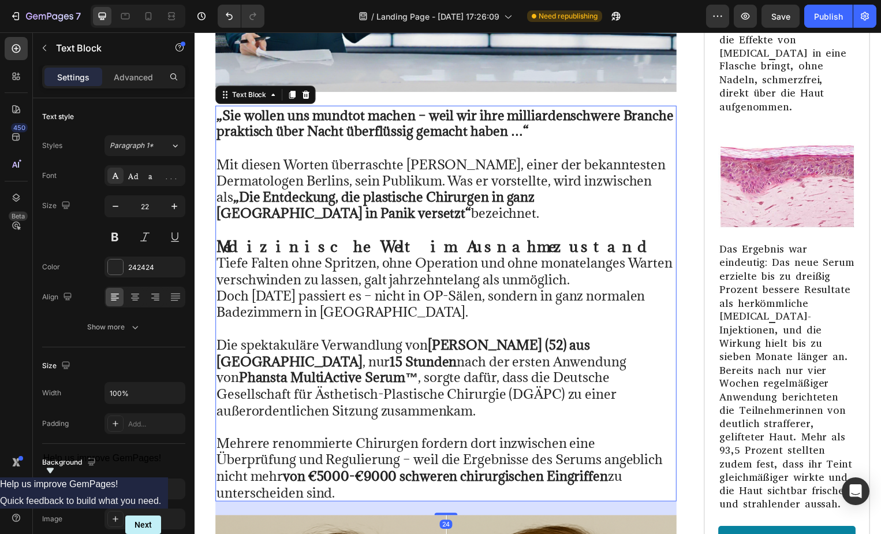
click at [219, 107] on strong "„Sie wollen uns mundtot machen – weil wir ihre milliardenschwere Branche prakti…" at bounding box center [447, 124] width 461 height 34
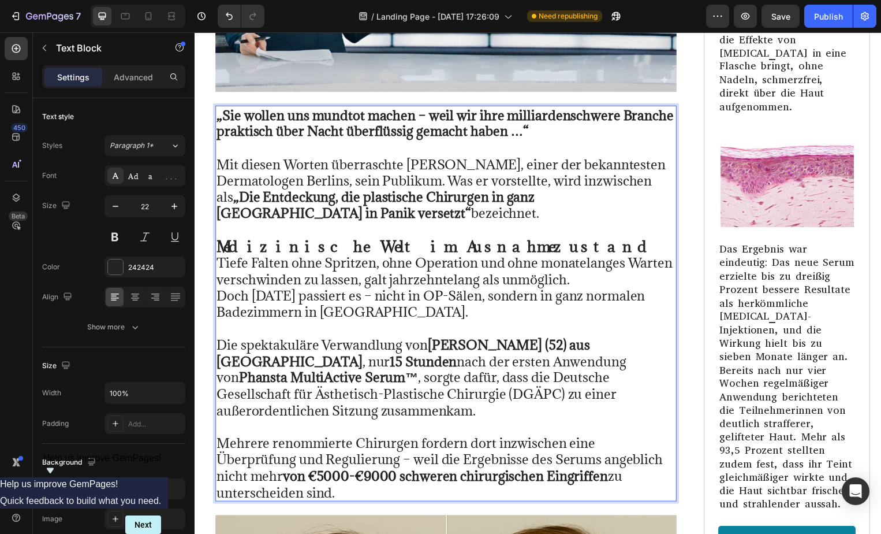
click at [219, 107] on strong "„Sie wollen uns mundtot machen – weil wir ihre milliardenschwere Branche prakti…" at bounding box center [447, 124] width 461 height 34
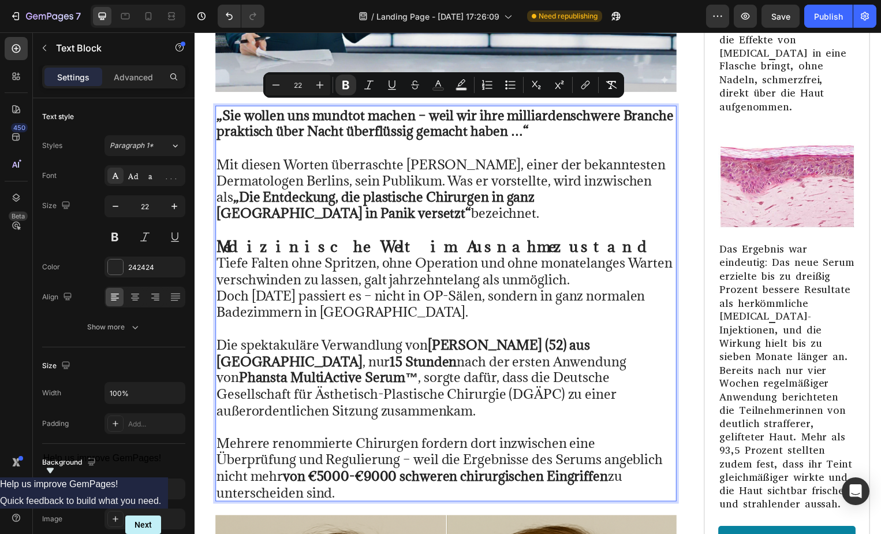
drag, startPoint x: 219, startPoint y: 106, endPoint x: 641, endPoint y: 474, distance: 559.2
click at [641, 474] on div "„Sie wollen uns mundtot machen – weil wir ihre milliardenschwere Branche prakti…" at bounding box center [448, 305] width 466 height 399
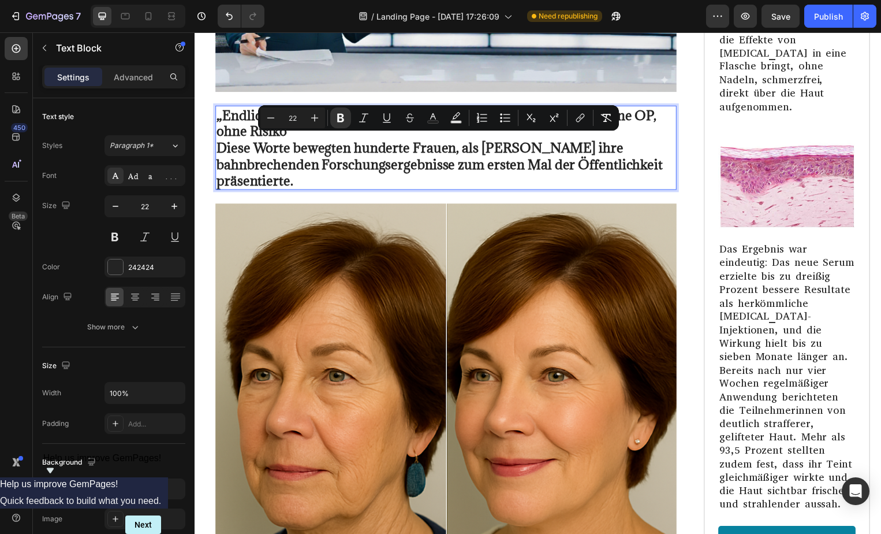
drag, startPoint x: 334, startPoint y: 178, endPoint x: 217, endPoint y: 144, distance: 122.8
click at [217, 144] on p "„Endlich ein Produkt, das hält, was es verspricht – ohne Nadeln, ohne OP, ohne …" at bounding box center [448, 148] width 463 height 83
click at [341, 116] on icon "Editor contextual toolbar" at bounding box center [341, 118] width 12 height 12
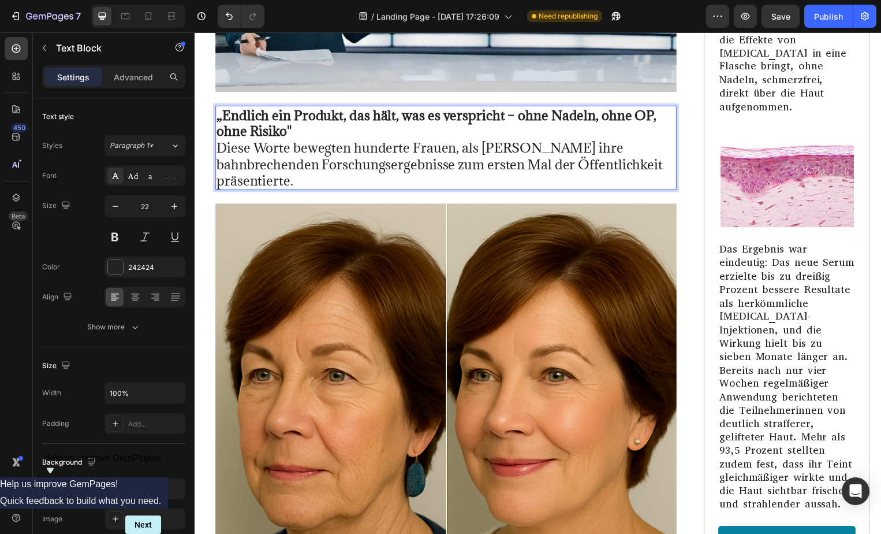
click at [304, 125] on p "„Endlich ein Produkt, das hält, was es verspricht – ohne Nadeln, ohne OP, ohne …" at bounding box center [448, 148] width 463 height 83
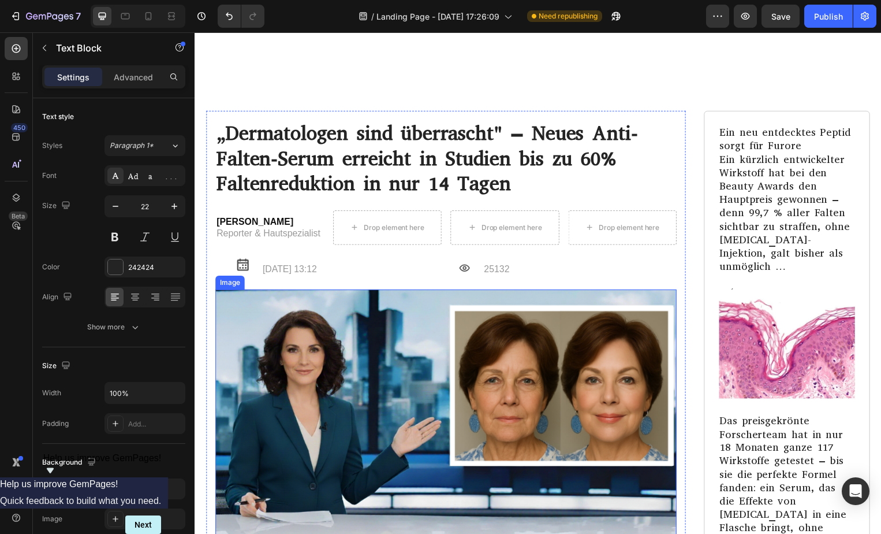
scroll to position [5953, 0]
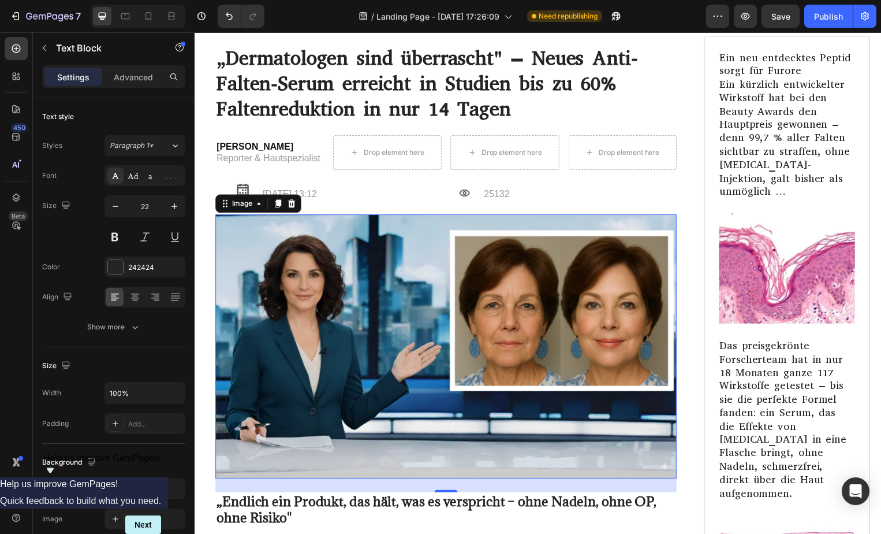
click at [262, 378] on img at bounding box center [448, 349] width 466 height 266
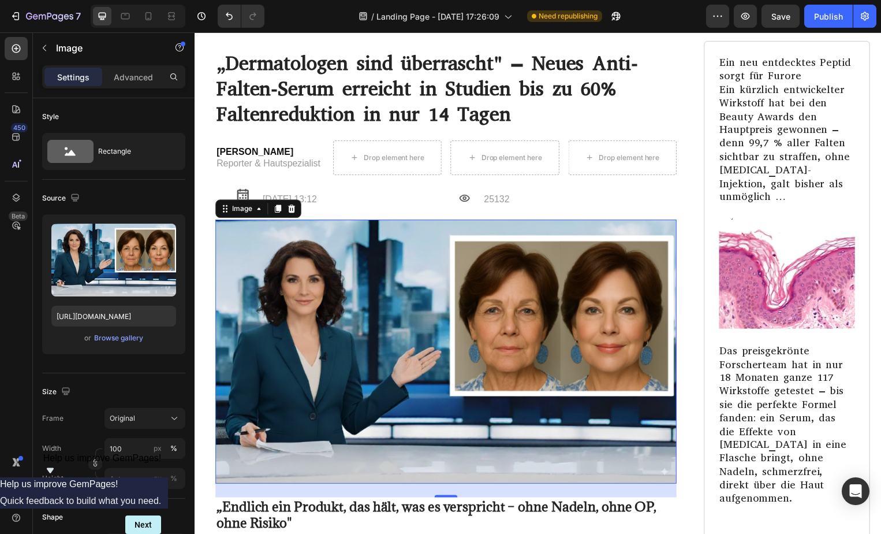
scroll to position [5802, 0]
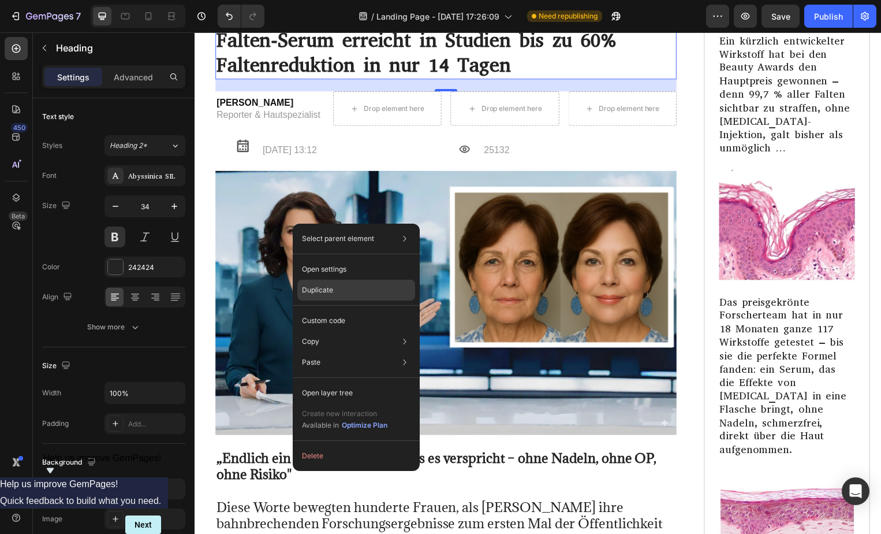
click at [318, 297] on div "Duplicate" at bounding box center [356, 290] width 118 height 21
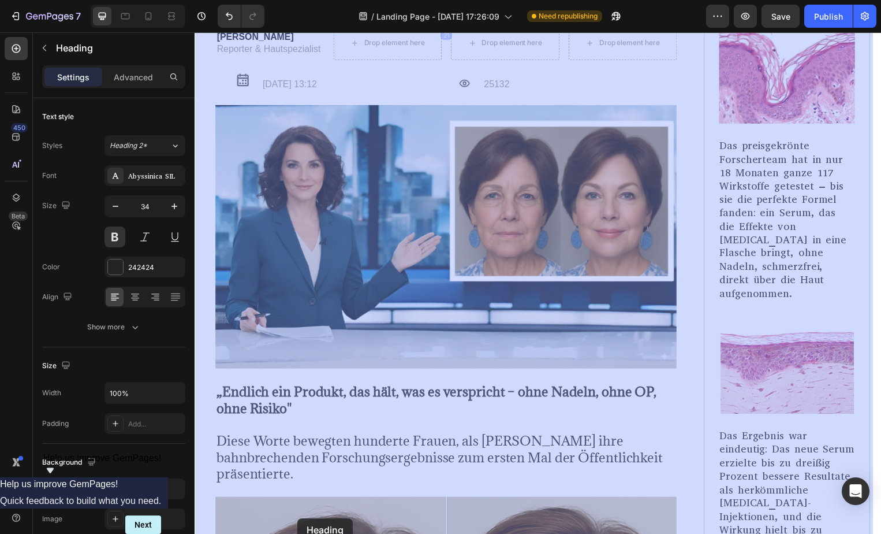
scroll to position [6292, 0]
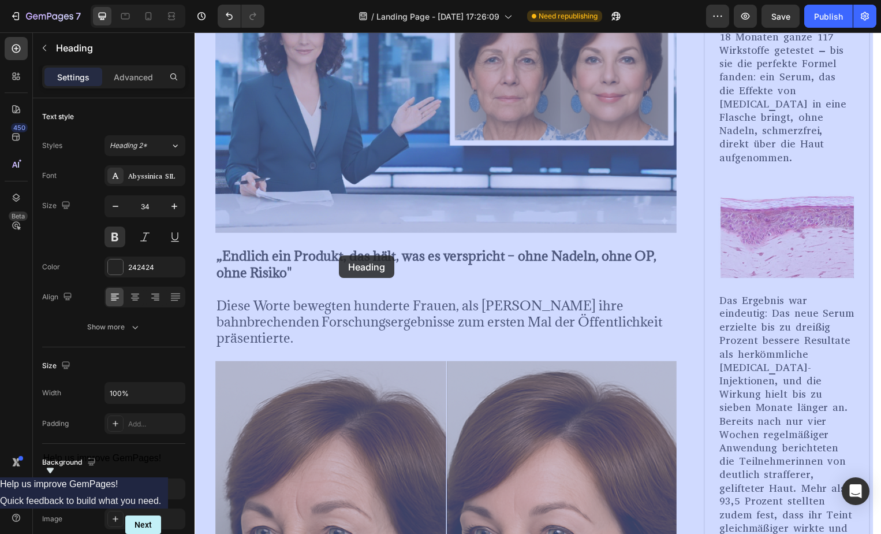
drag, startPoint x: 321, startPoint y: 314, endPoint x: 340, endPoint y: 257, distance: 60.3
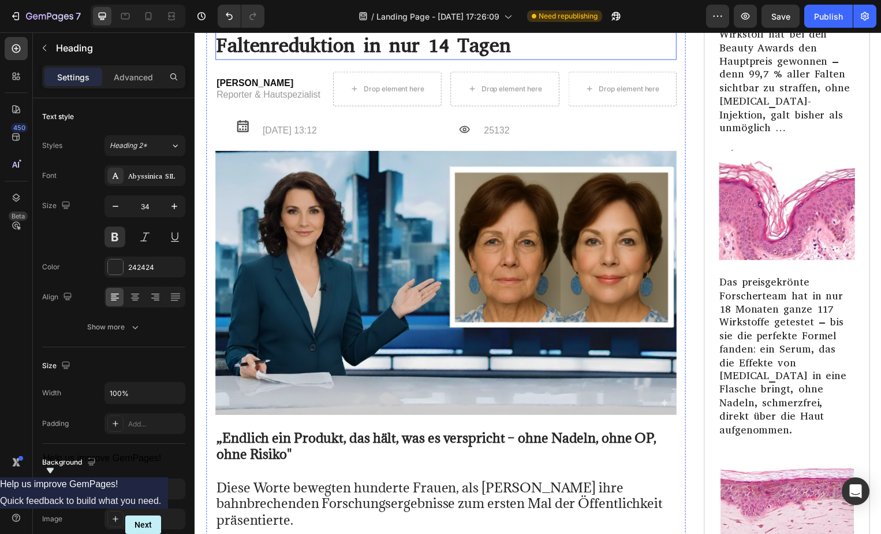
scroll to position [5852, 0]
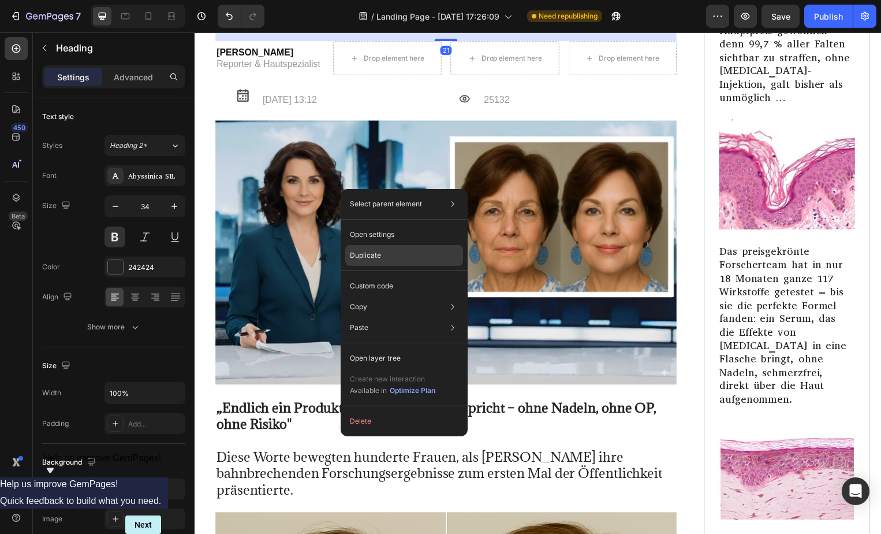
click at [362, 248] on div "Duplicate" at bounding box center [404, 255] width 118 height 21
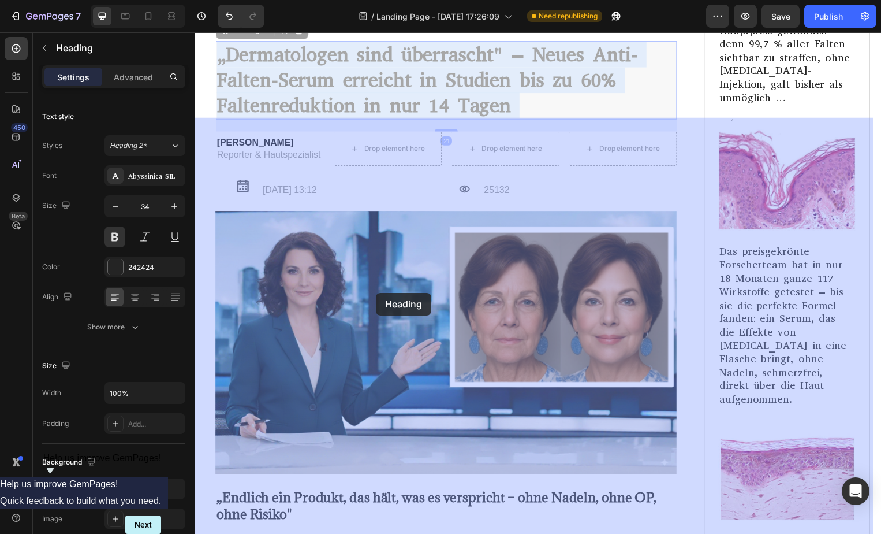
drag, startPoint x: 379, startPoint y: 275, endPoint x: 378, endPoint y: 288, distance: 12.8
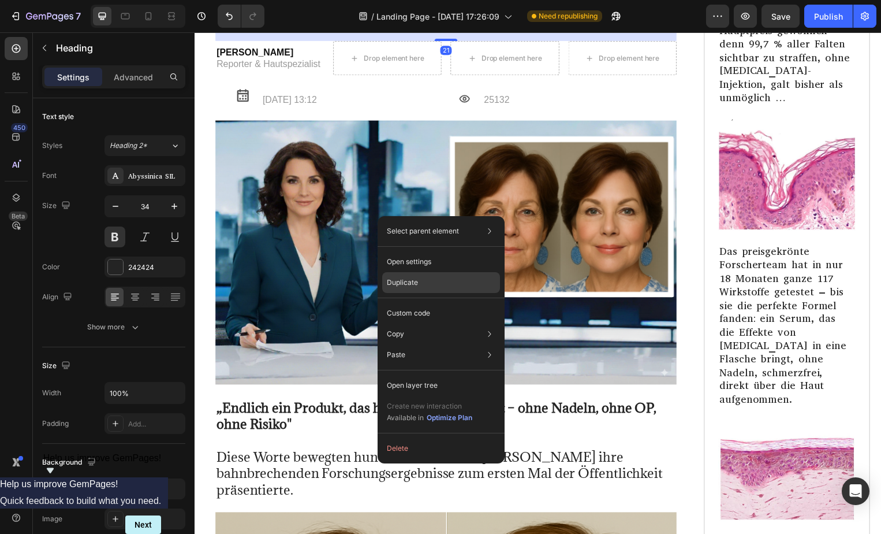
click at [395, 278] on p "Duplicate" at bounding box center [402, 282] width 31 height 10
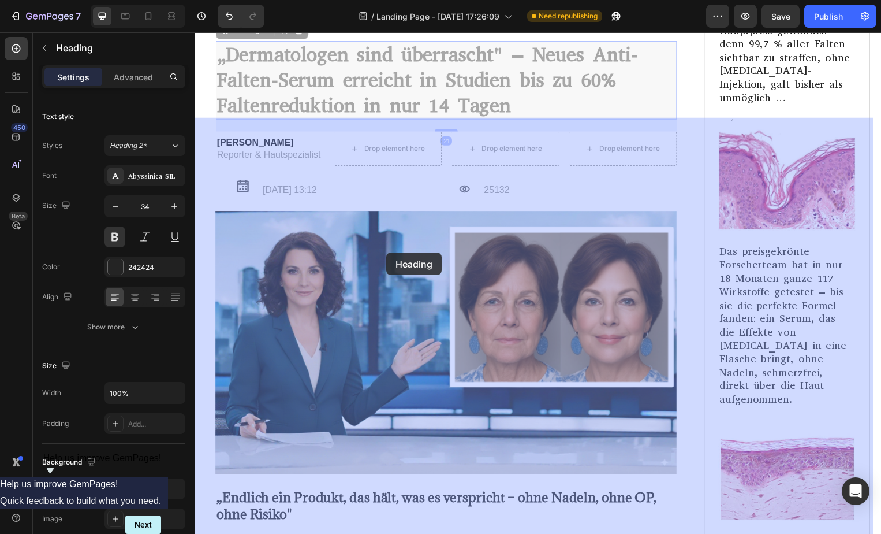
drag, startPoint x: 408, startPoint y: 275, endPoint x: 388, endPoint y: 255, distance: 28.6
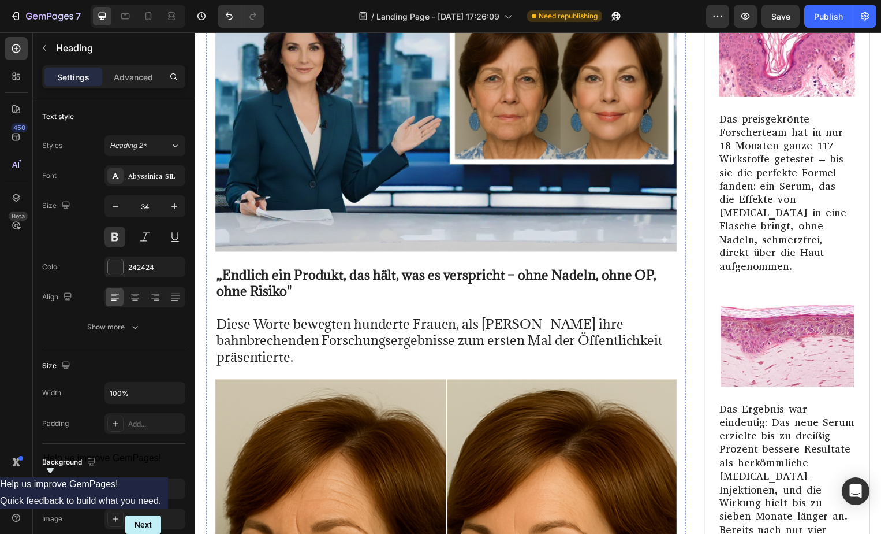
scroll to position [5865, 0]
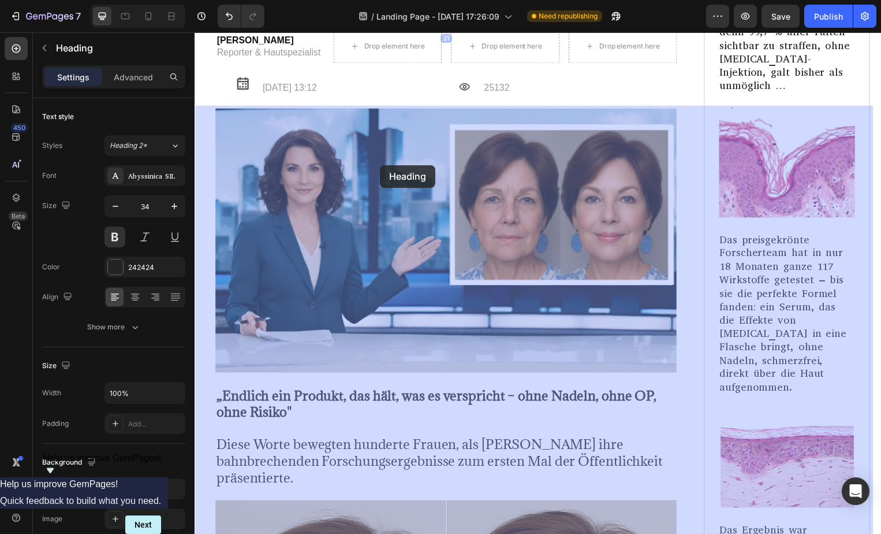
drag, startPoint x: 403, startPoint y: 175, endPoint x: 382, endPoint y: 166, distance: 22.8
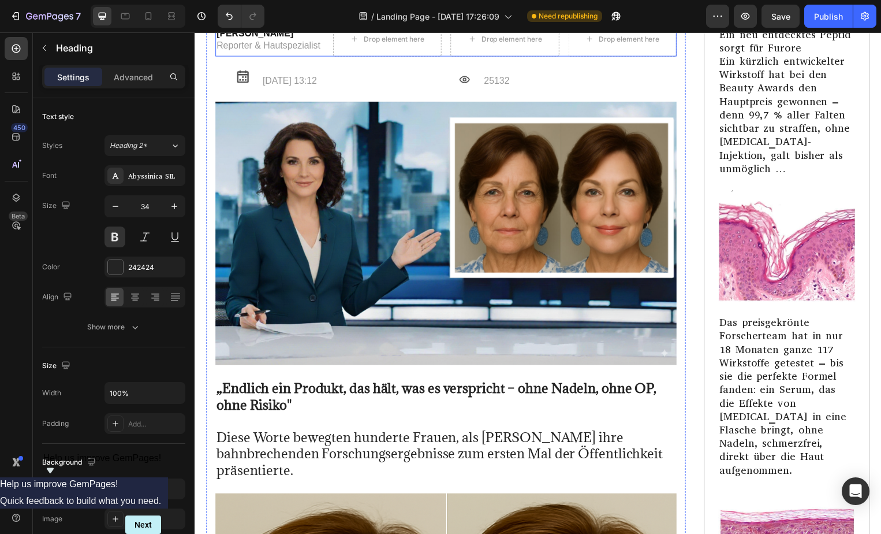
scroll to position [5780, 0]
click at [230, 24] on button "Undo/Redo" at bounding box center [229, 16] width 23 height 23
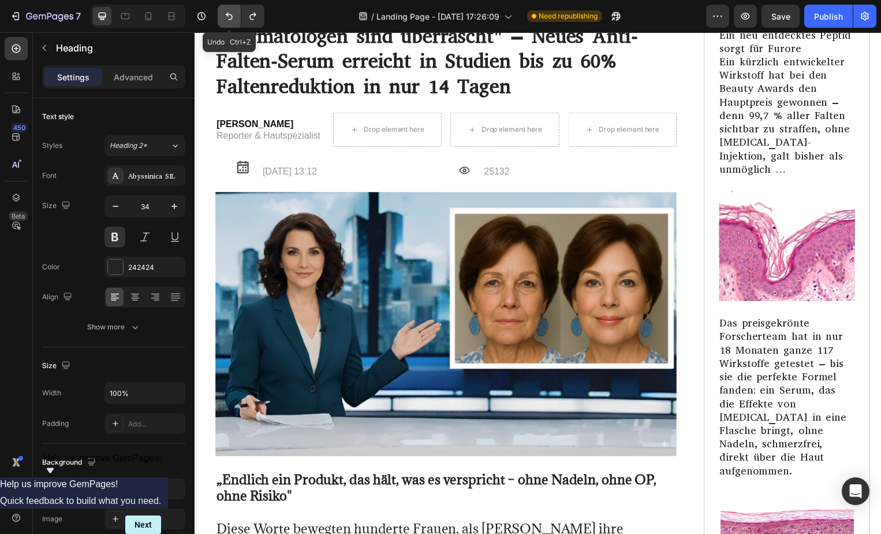
click at [230, 24] on button "Undo/Redo" at bounding box center [229, 16] width 23 height 23
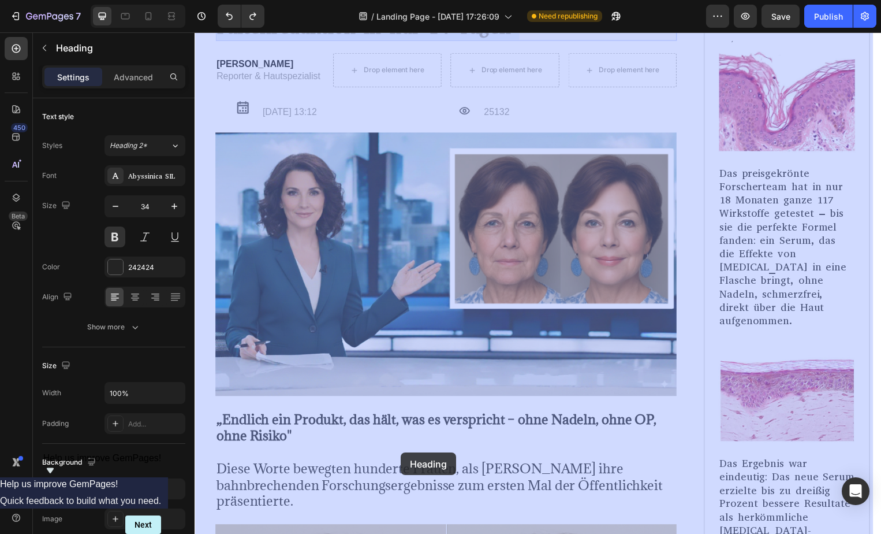
scroll to position [6168, 0]
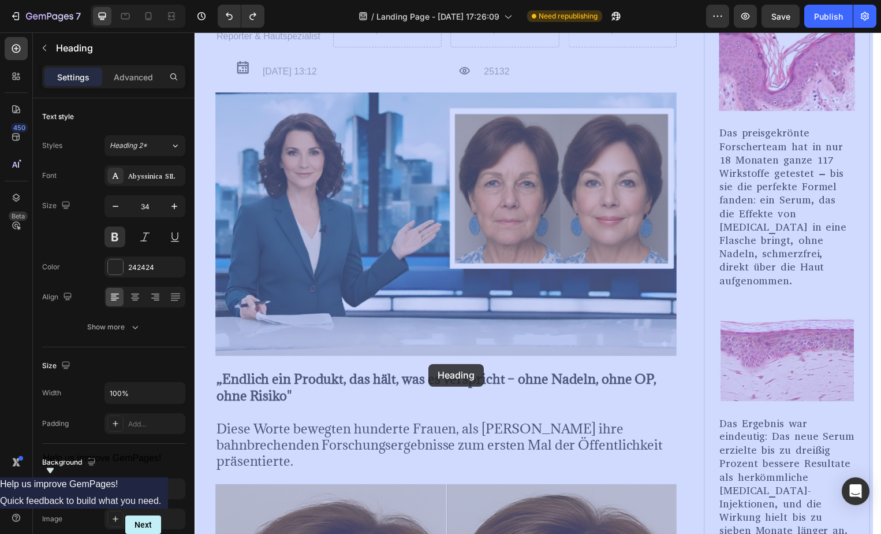
drag, startPoint x: 444, startPoint y: 102, endPoint x: 431, endPoint y: 367, distance: 265.4
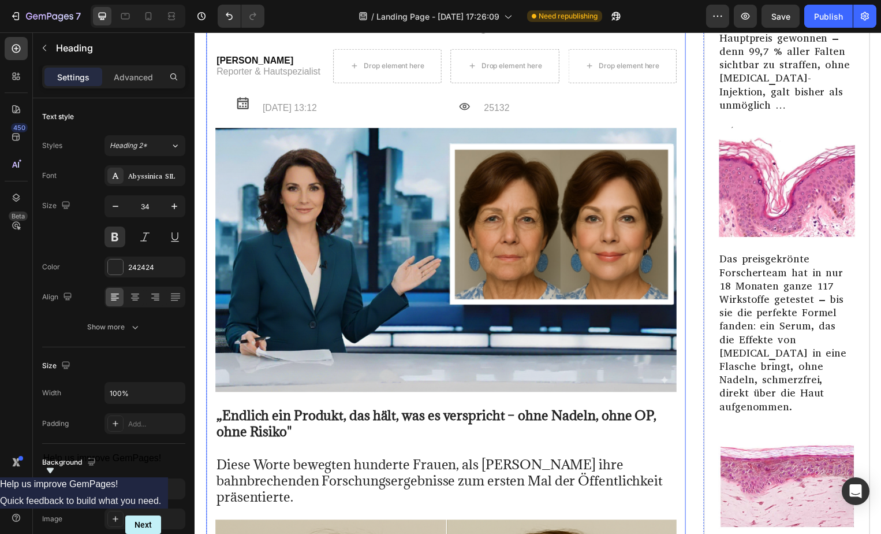
scroll to position [5840, 0]
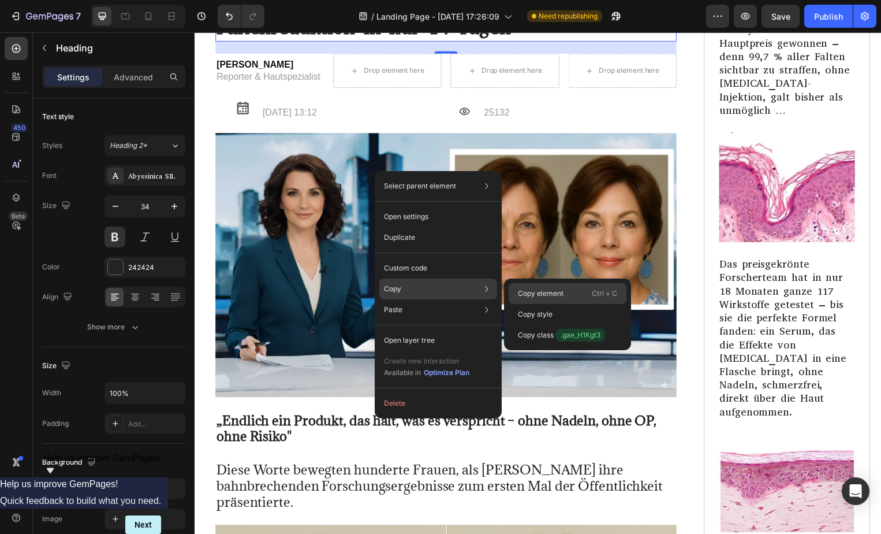
click at [562, 291] on p "Copy element" at bounding box center [541, 293] width 46 height 10
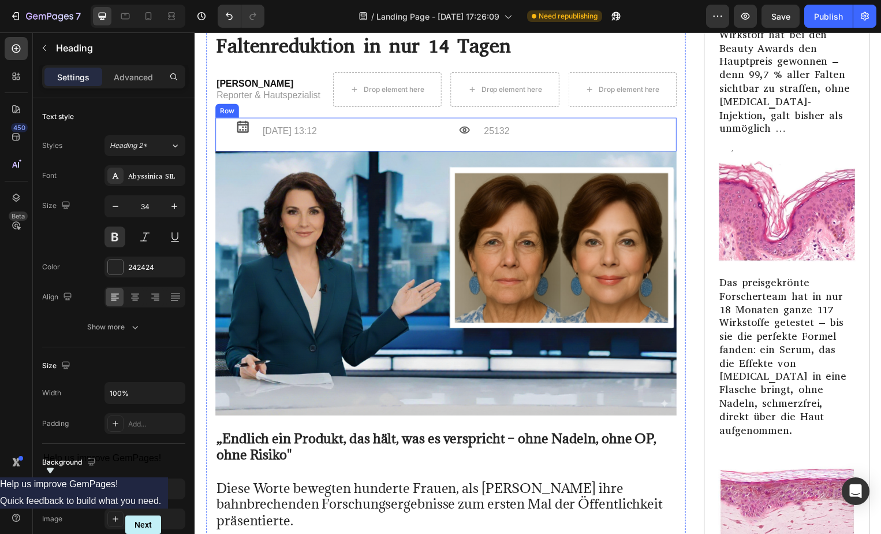
scroll to position [5879, 0]
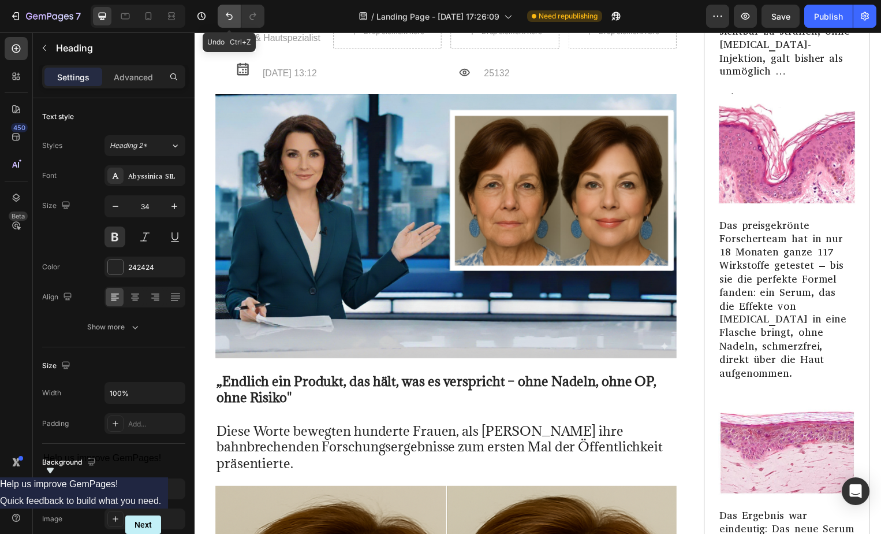
click at [229, 17] on icon "Undo/Redo" at bounding box center [230, 16] width 12 height 12
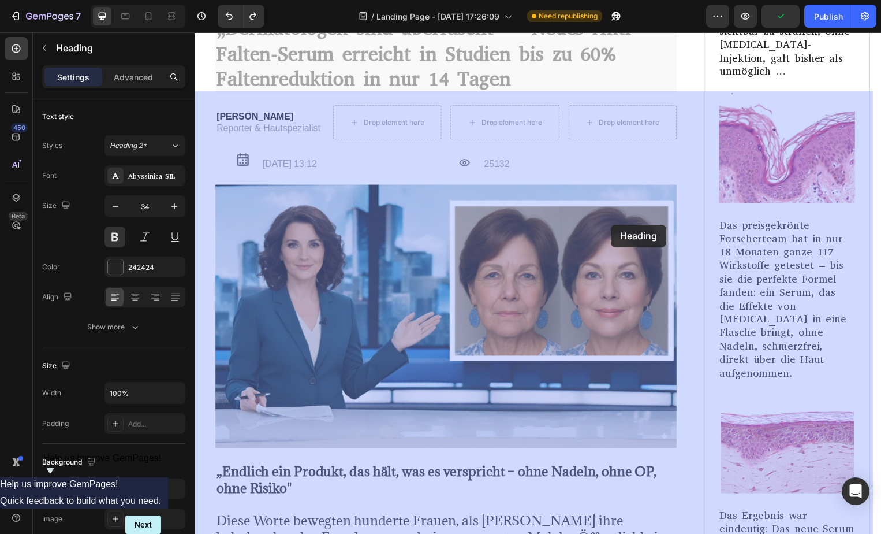
drag, startPoint x: 628, startPoint y: 279, endPoint x: 614, endPoint y: 237, distance: 43.8
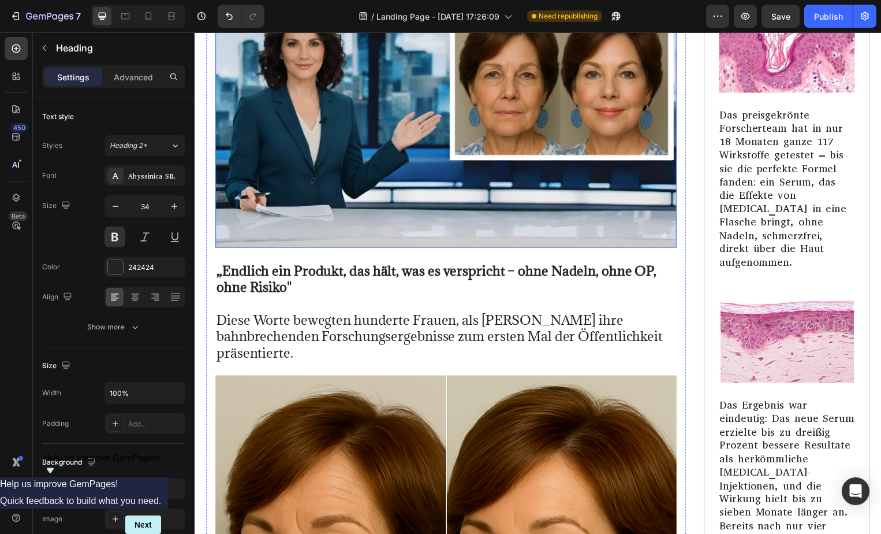
scroll to position [6187, 0]
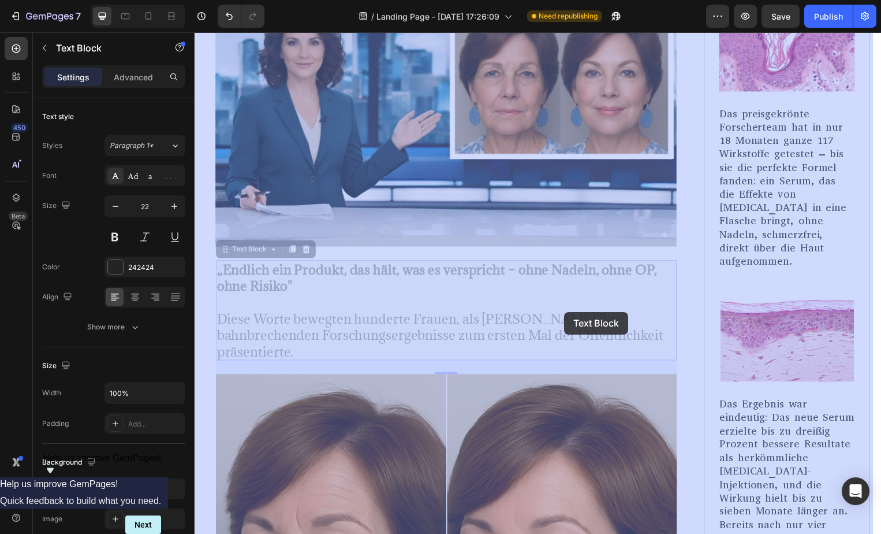
drag, startPoint x: 574, startPoint y: 315, endPoint x: 568, endPoint y: 314, distance: 6.4
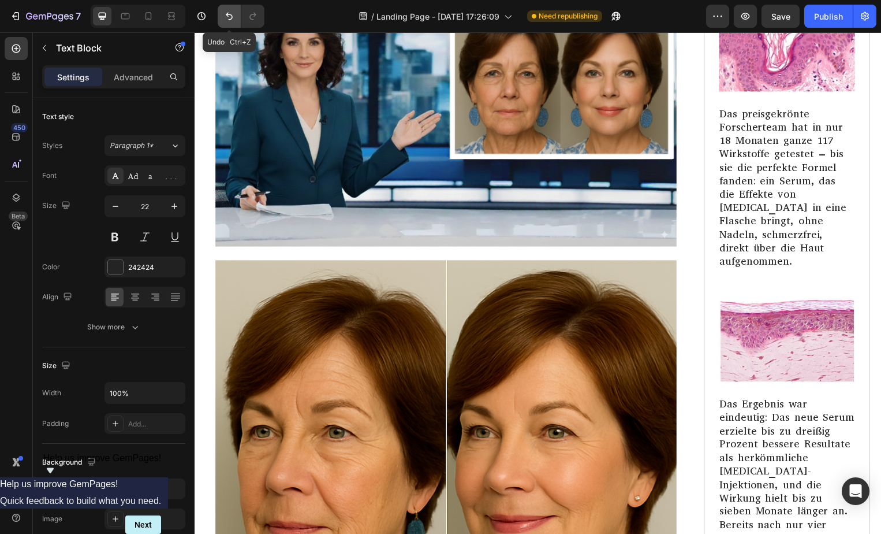
click at [229, 16] on icon "Undo/Redo" at bounding box center [230, 16] width 12 height 12
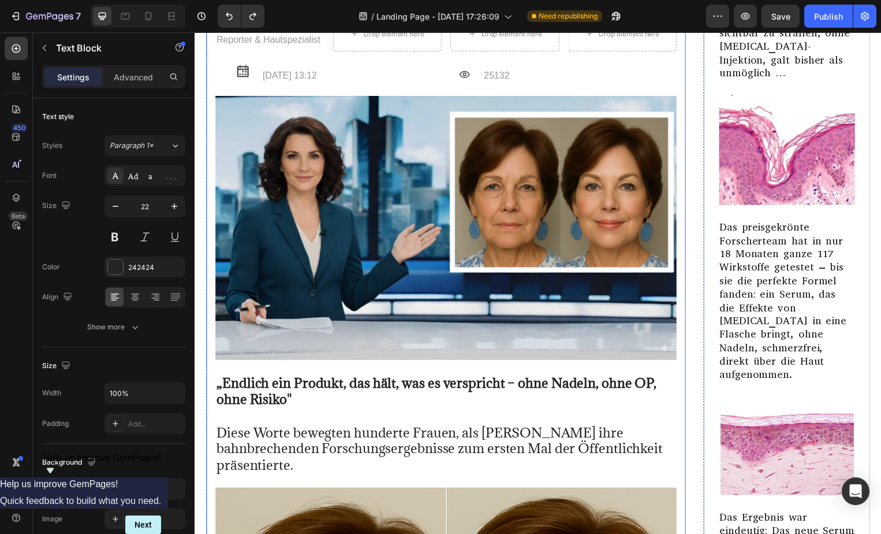
scroll to position [6072, 0]
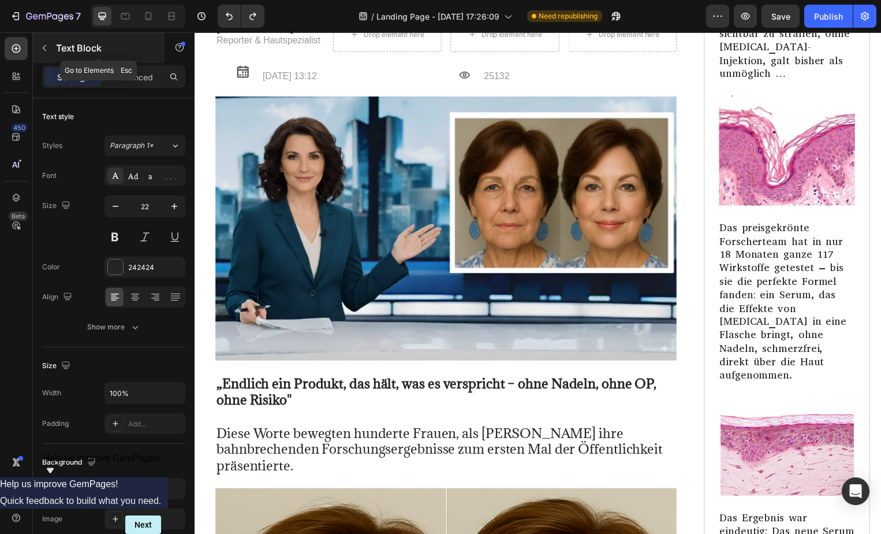
click at [42, 42] on button "button" at bounding box center [44, 48] width 18 height 18
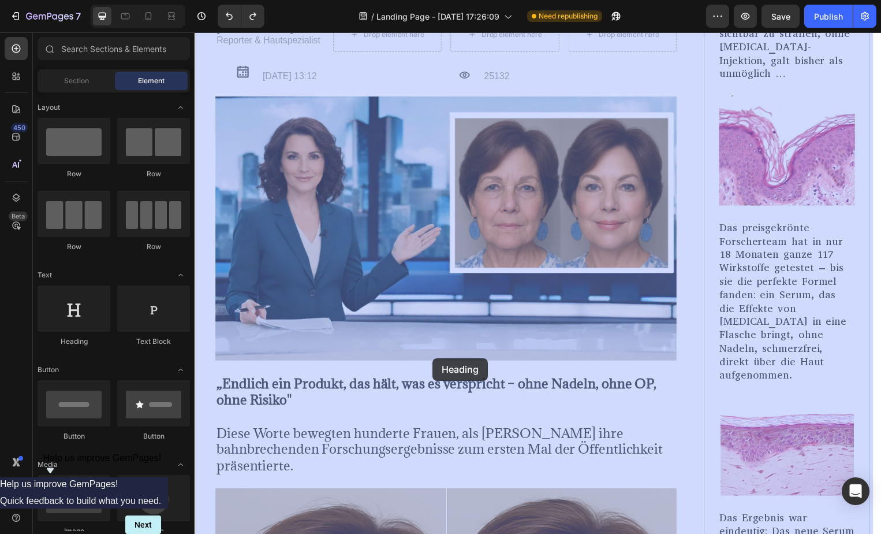
drag, startPoint x: 278, startPoint y: 342, endPoint x: 435, endPoint y: 361, distance: 157.6
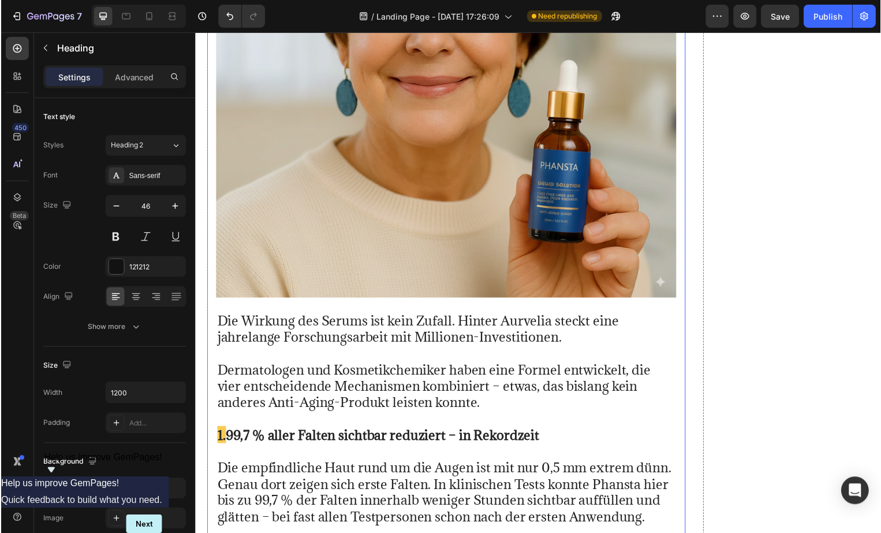
scroll to position [10698, 0]
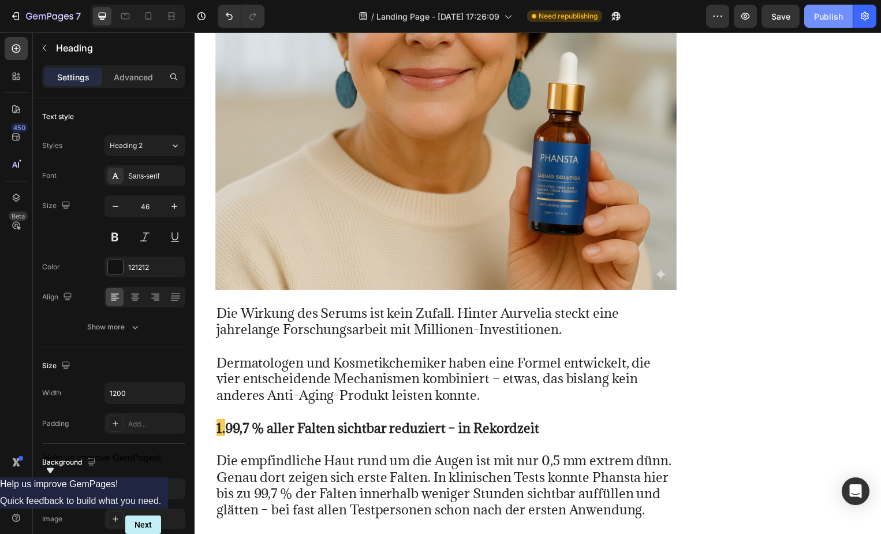
click at [823, 18] on div "Publish" at bounding box center [828, 16] width 29 height 12
